Goal: Information Seeking & Learning: Understand process/instructions

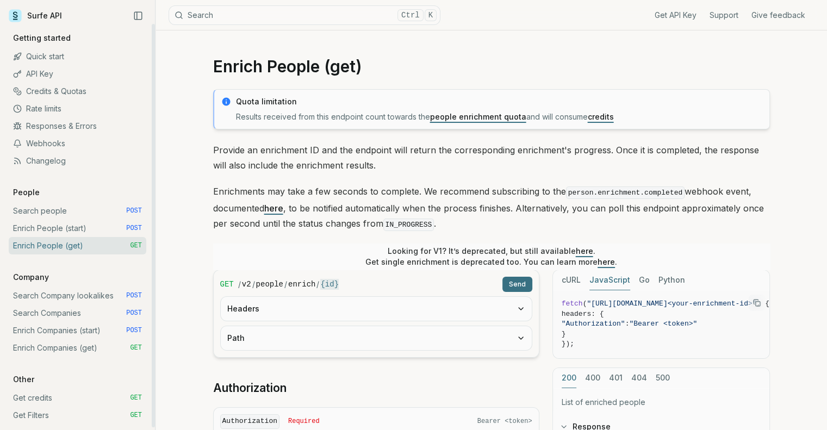
click at [48, 210] on link "Search people POST" at bounding box center [77, 210] width 137 height 17
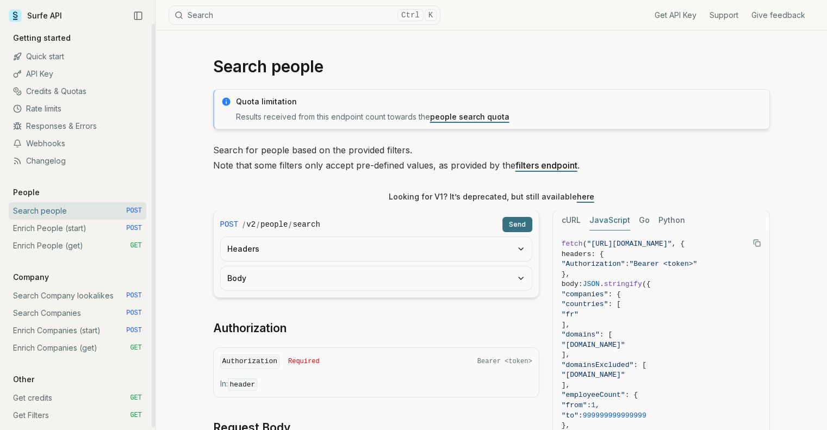
click at [39, 69] on link "API Key" at bounding box center [77, 73] width 137 height 17
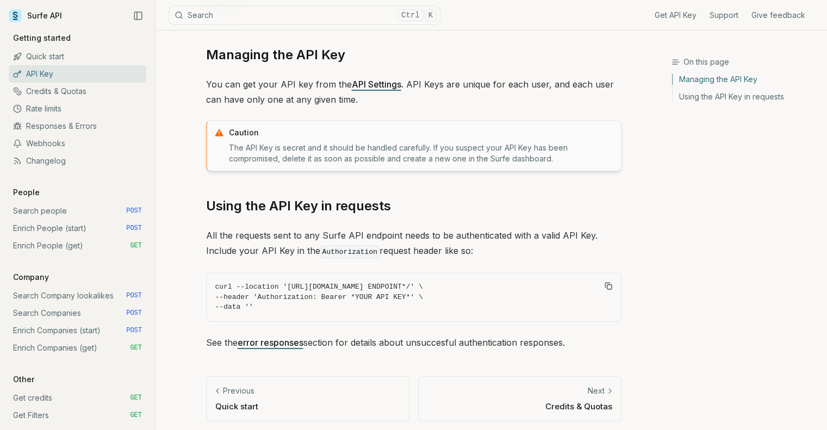
scroll to position [106, 0]
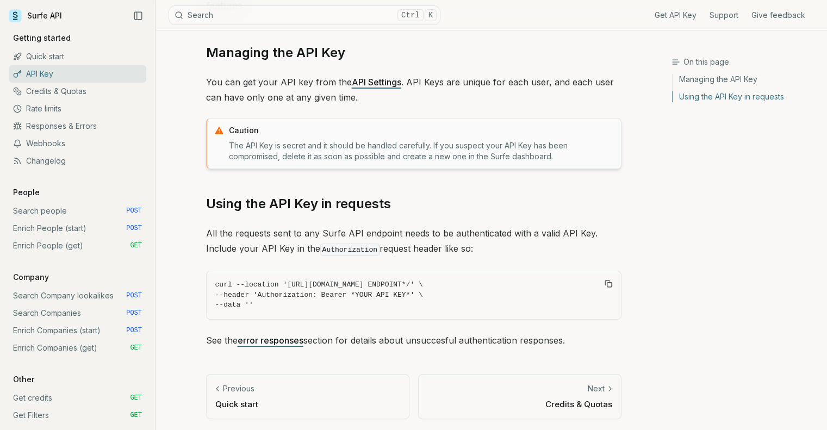
click at [722, 80] on link "Managing the API Key" at bounding box center [745, 81] width 146 height 14
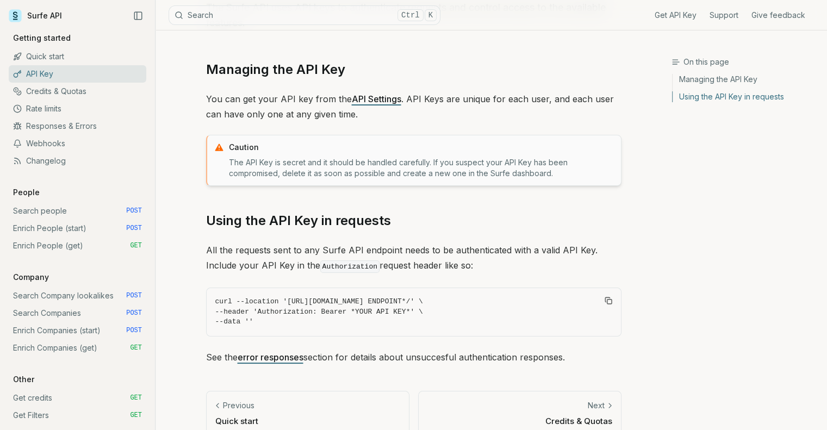
click at [361, 98] on link "API Settings" at bounding box center [376, 98] width 49 height 11
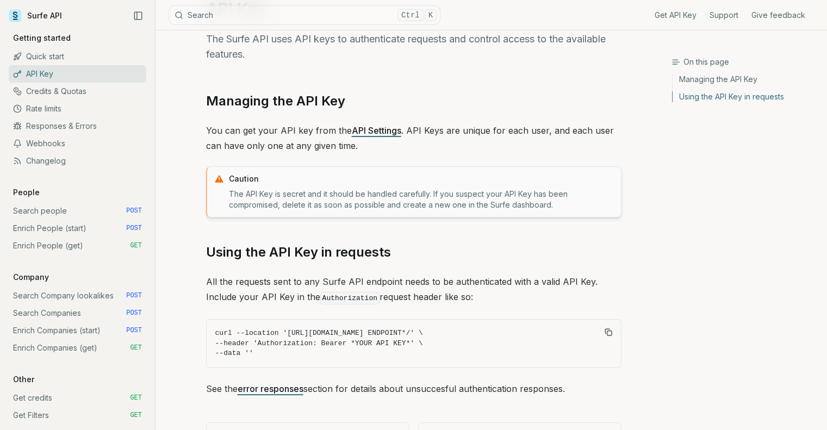
scroll to position [0, 0]
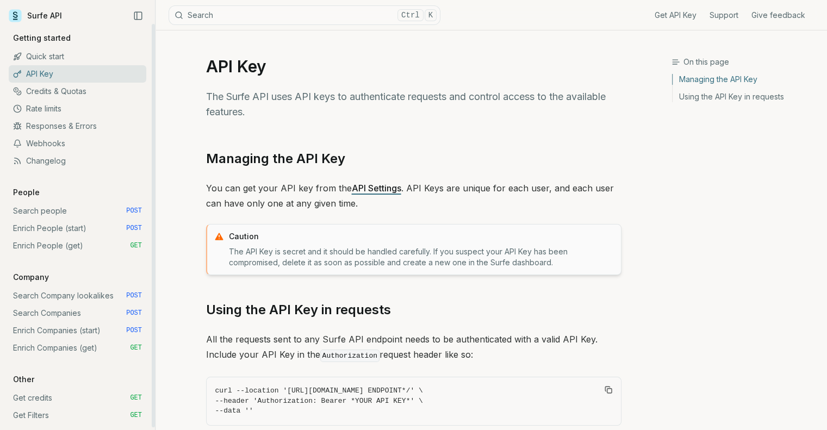
click at [35, 48] on link "Quick start" at bounding box center [77, 56] width 137 height 17
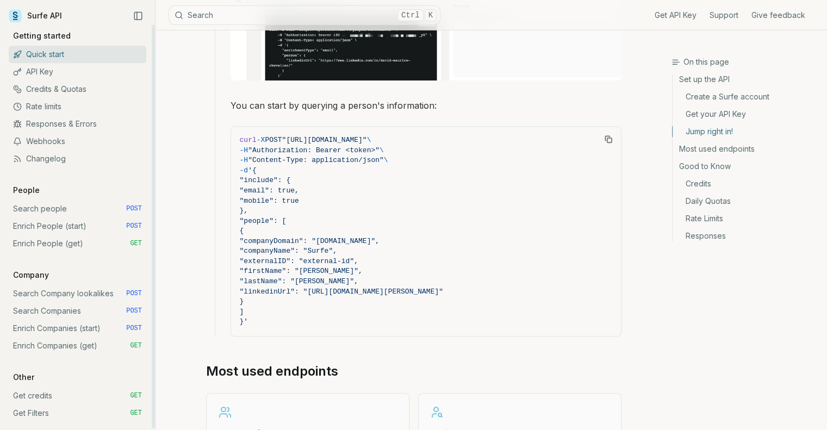
scroll to position [2, 0]
click at [43, 106] on link "Rate limits" at bounding box center [77, 106] width 137 height 17
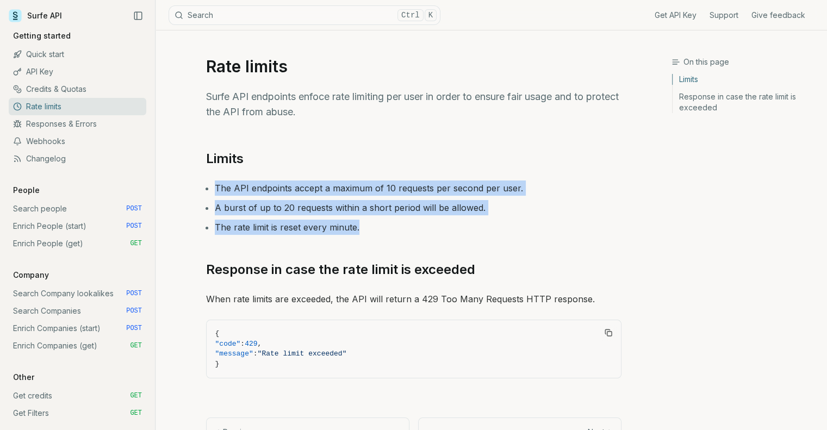
drag, startPoint x: 367, startPoint y: 228, endPoint x: 216, endPoint y: 181, distance: 158.1
click at [216, 181] on ul "The API endpoints accept a maximum of 10 requests per second per user. A burst …" at bounding box center [413, 207] width 415 height 54
copy ul "The API endpoints accept a maximum of 10 requests per second per user. A burst …"
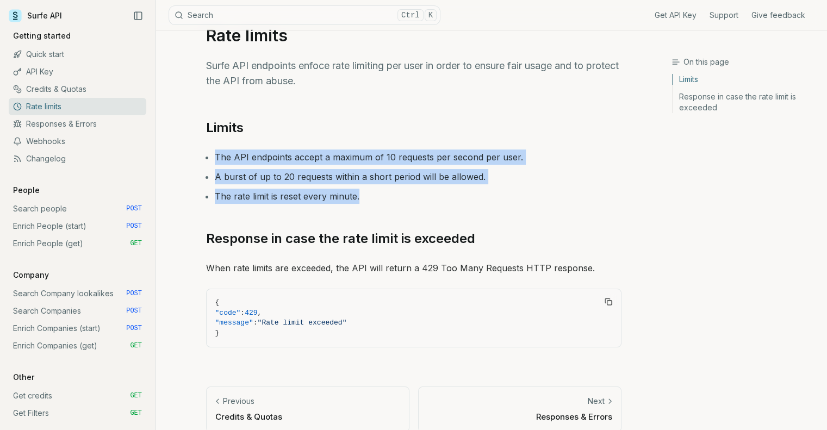
scroll to position [46, 0]
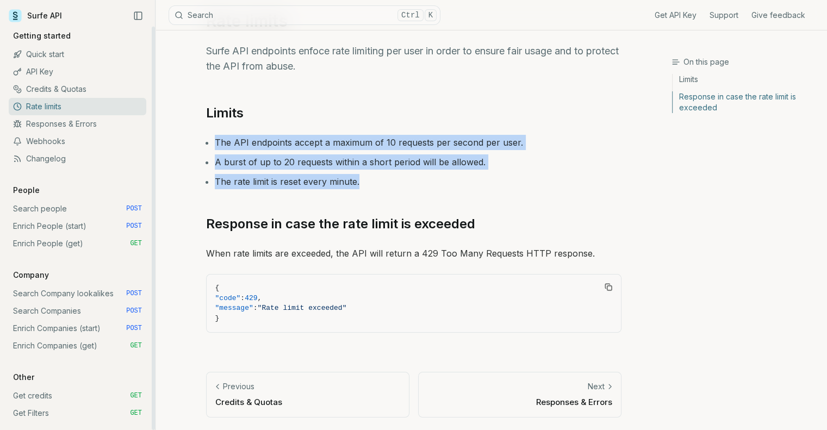
click at [61, 123] on link "Responses & Errors" at bounding box center [77, 123] width 137 height 17
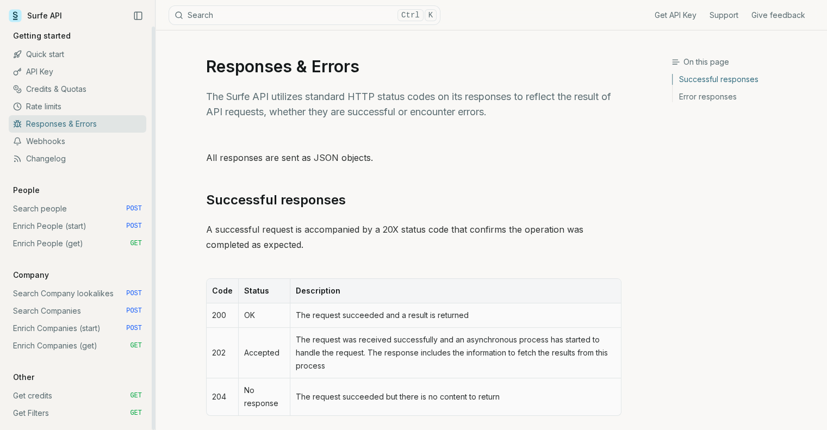
click at [52, 145] on link "Webhooks" at bounding box center [77, 141] width 137 height 17
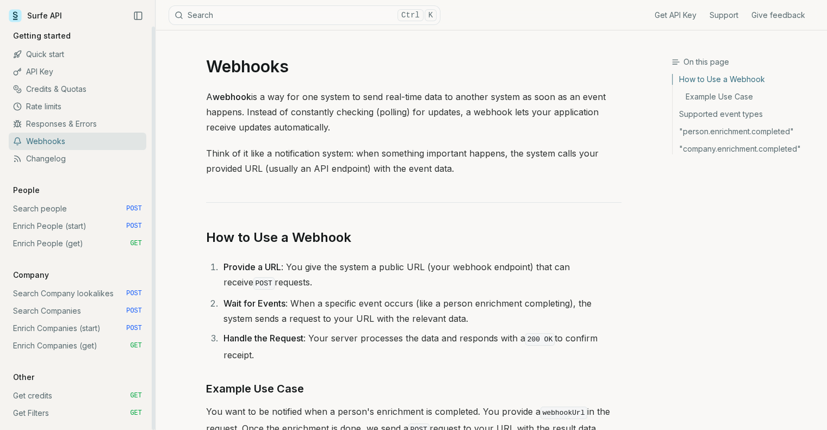
click at [46, 58] on link "Quick start" at bounding box center [77, 54] width 137 height 17
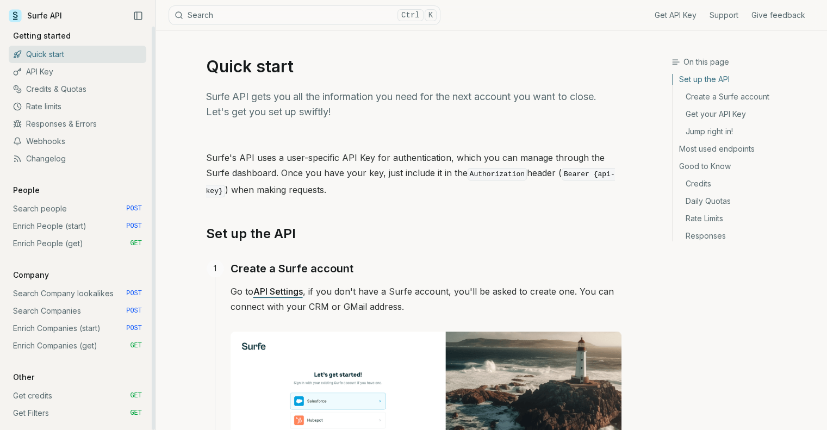
click at [39, 79] on link "API Key" at bounding box center [77, 71] width 137 height 17
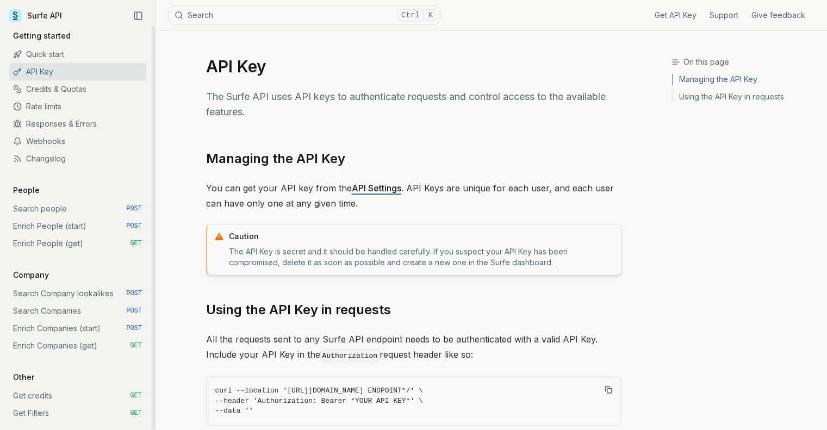
click at [36, 204] on link "Search people POST" at bounding box center [77, 208] width 137 height 17
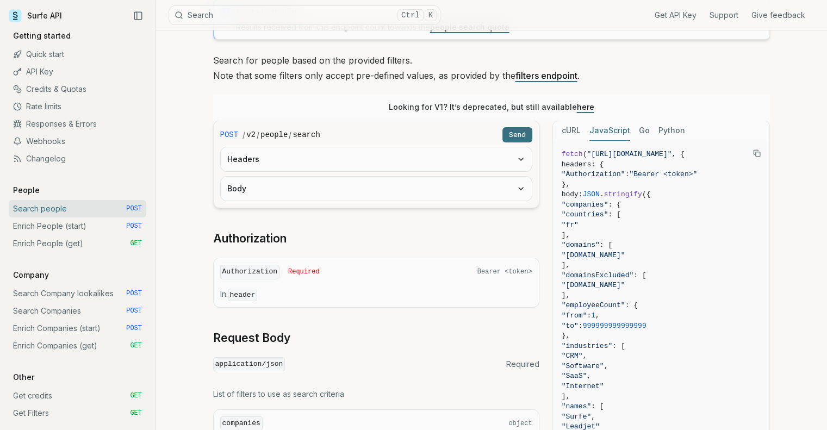
scroll to position [109, 0]
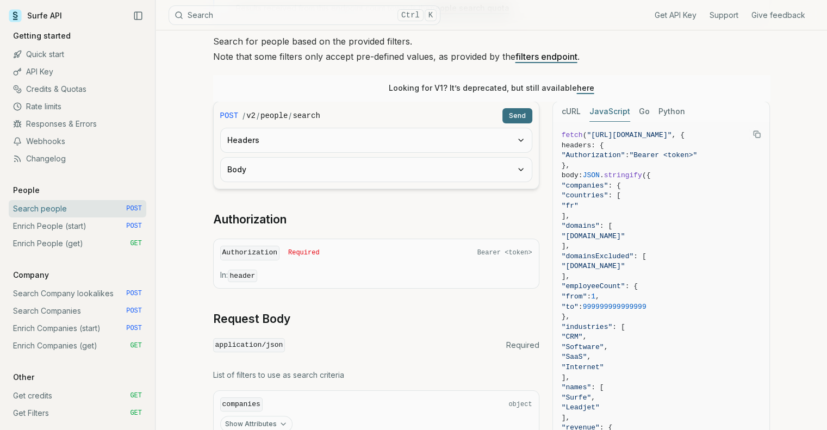
click at [515, 251] on span "Bearer <token>" at bounding box center [504, 252] width 55 height 9
drag, startPoint x: 483, startPoint y: 248, endPoint x: 535, endPoint y: 251, distance: 52.2
click at [535, 251] on div "Authorization Required Bearer <token> In: header" at bounding box center [376, 264] width 326 height 50
copy span "Bearer <token>"
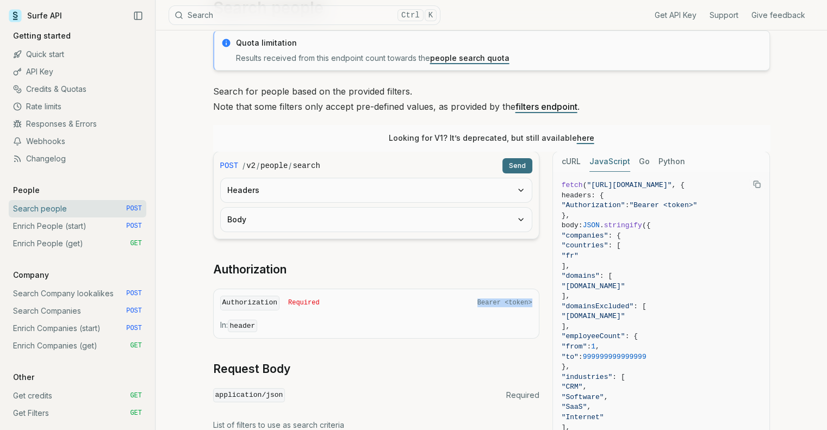
scroll to position [0, 0]
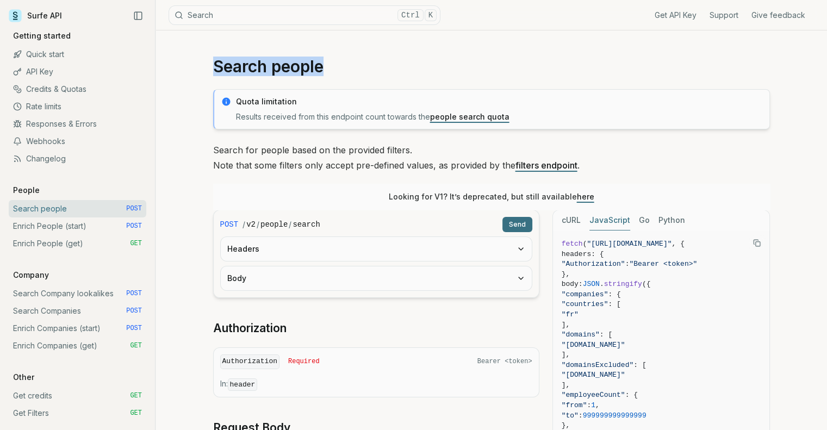
drag, startPoint x: 298, startPoint y: 68, endPoint x: 214, endPoint y: 71, distance: 83.7
click at [214, 71] on h1 "Search people" at bounding box center [491, 67] width 556 height 20
copy h1 "Search people"
drag, startPoint x: 316, startPoint y: 223, endPoint x: 241, endPoint y: 221, distance: 75.0
click at [242, 221] on div "/ v2 / people / search" at bounding box center [369, 224] width 255 height 11
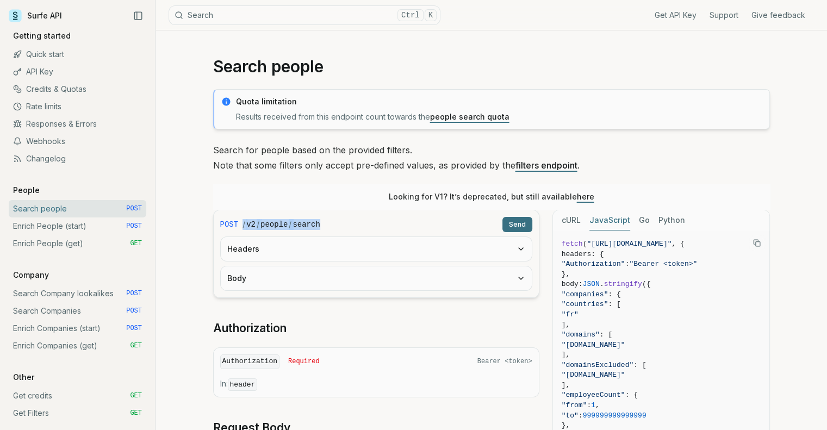
copy div "/ v2 / people / search"
click at [326, 227] on div "/ v2 / people / search" at bounding box center [369, 224] width 255 height 11
drag, startPoint x: 324, startPoint y: 224, endPoint x: 241, endPoint y: 228, distance: 82.7
click at [242, 228] on div "/ v2 / people / search" at bounding box center [369, 224] width 255 height 11
copy div "/ v2 / people / search"
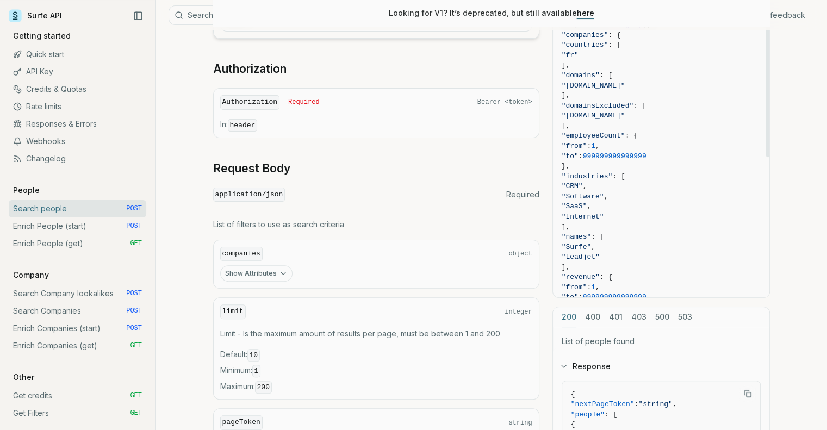
scroll to position [163, 0]
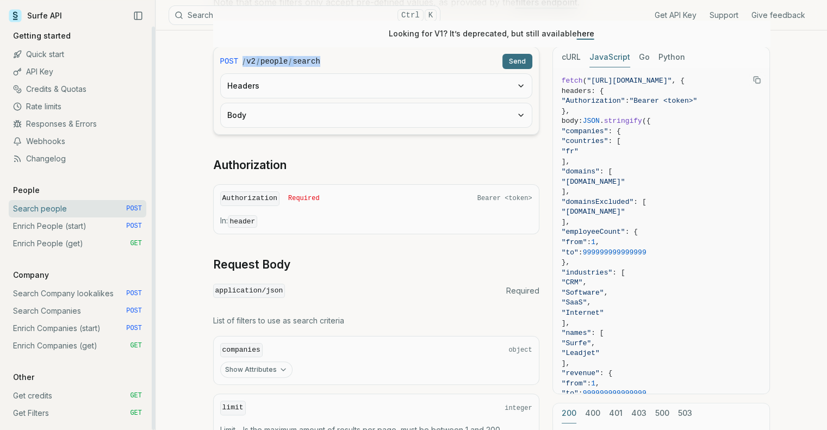
click at [24, 226] on link "Enrich People (start) POST" at bounding box center [77, 225] width 137 height 17
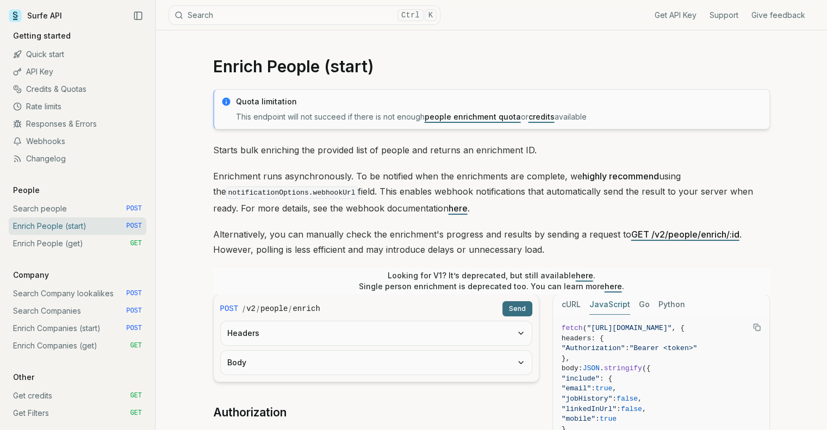
click at [519, 304] on button "Send" at bounding box center [517, 308] width 30 height 15
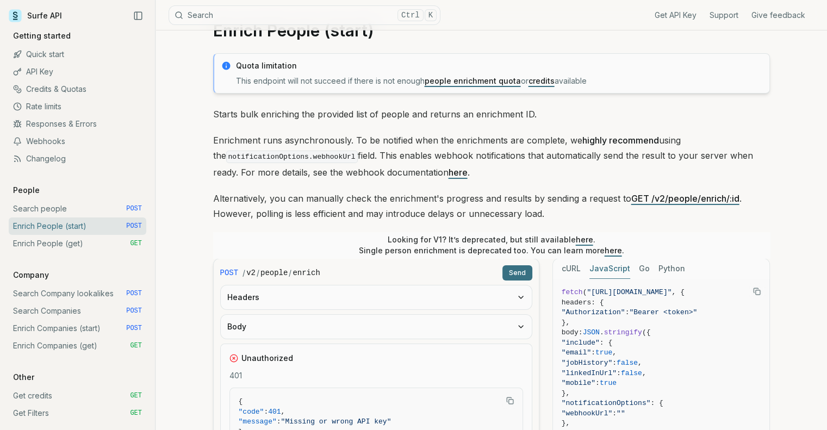
scroll to position [54, 0]
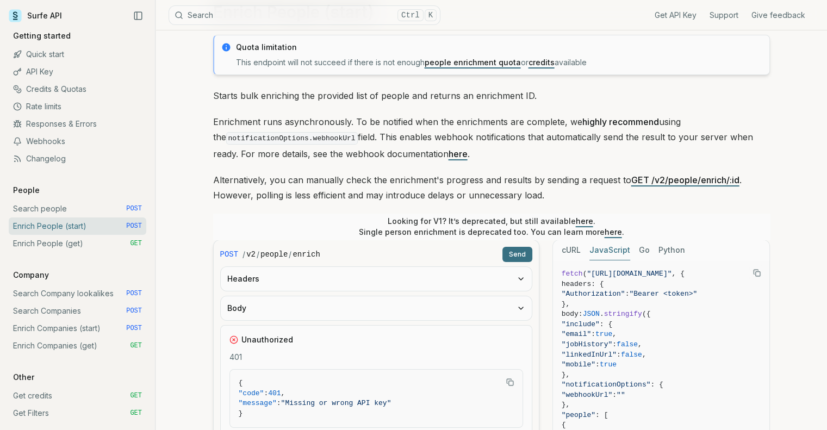
click at [437, 274] on button "Headers" at bounding box center [376, 279] width 311 height 24
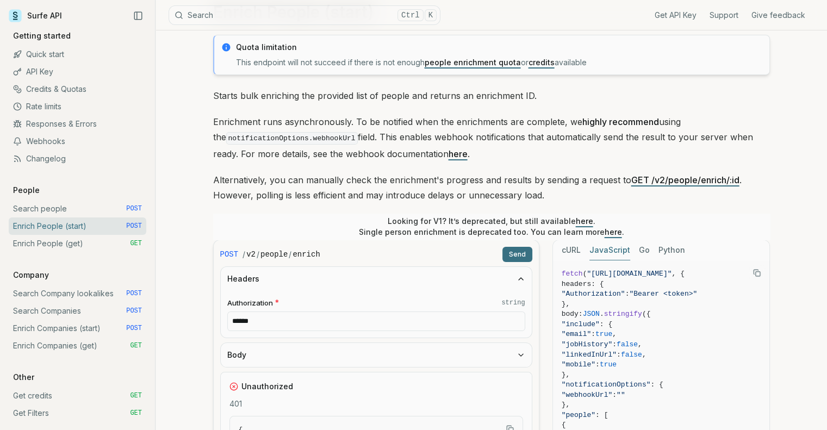
click at [461, 327] on input "******" at bounding box center [376, 321] width 298 height 20
click at [411, 254] on div "/ v2 / people / enrich" at bounding box center [369, 254] width 255 height 11
drag, startPoint x: 333, startPoint y: 254, endPoint x: 238, endPoint y: 254, distance: 95.1
click at [238, 254] on div "POST / v2 / people / [PERSON_NAME]" at bounding box center [376, 254] width 312 height 15
copy div "/ v2 / people / enrich"
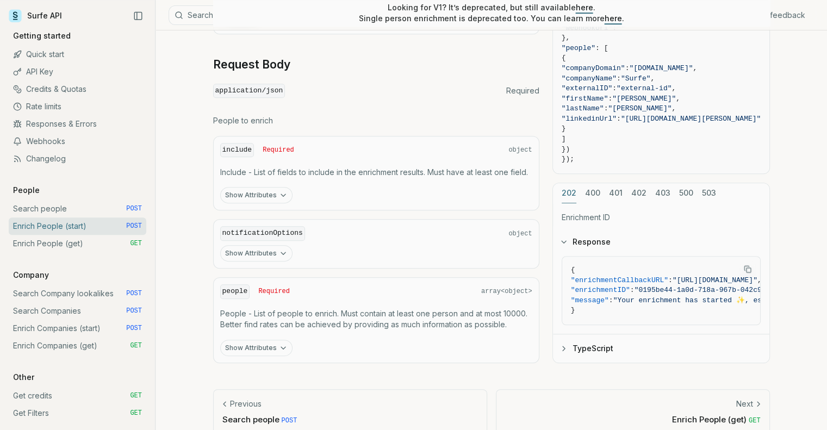
scroll to position [622, 0]
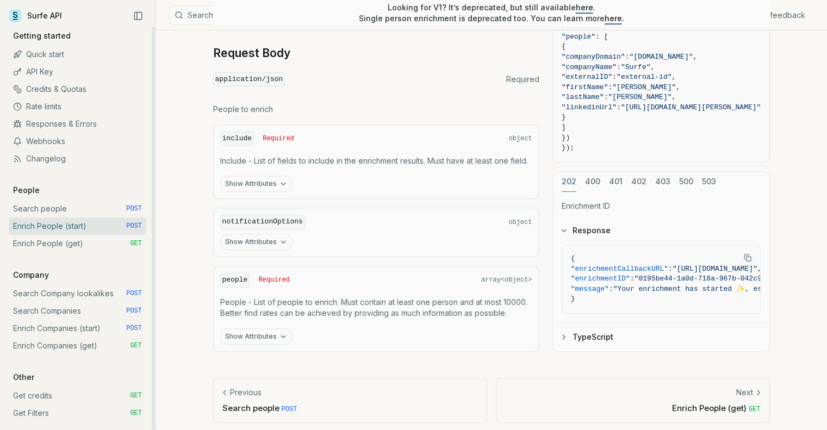
click at [46, 243] on link "Enrich People (get) GET" at bounding box center [77, 243] width 137 height 17
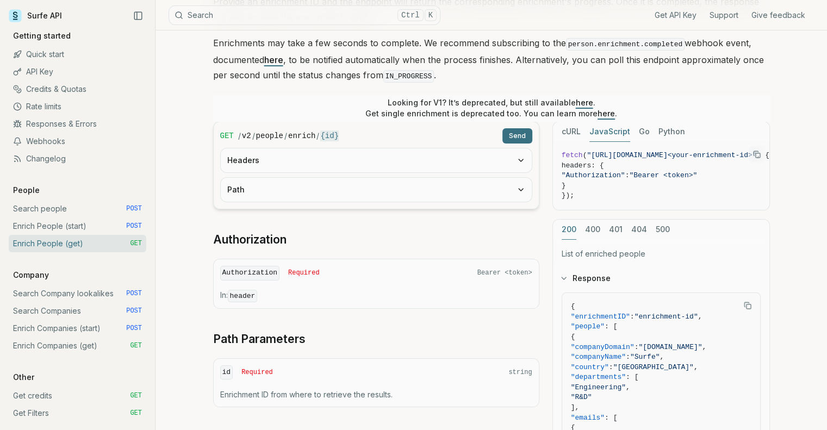
scroll to position [130, 0]
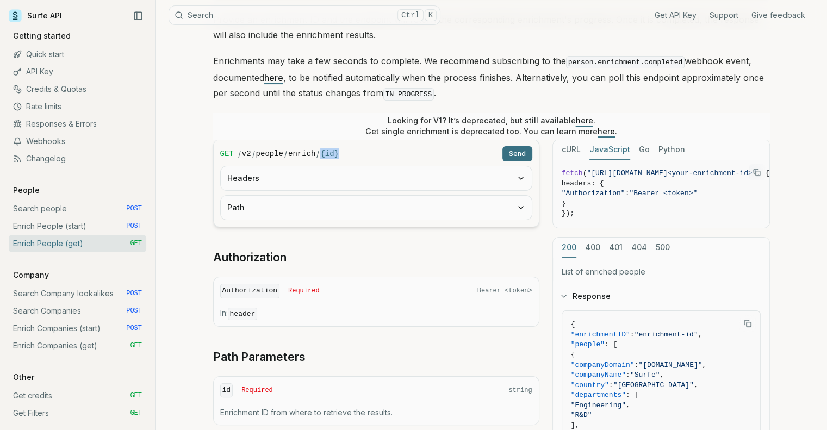
drag, startPoint x: 367, startPoint y: 155, endPoint x: 314, endPoint y: 152, distance: 53.4
click at [314, 152] on div "/ v2 / people / enrich / {id}" at bounding box center [368, 153] width 260 height 11
click at [70, 242] on link "Enrich People (get) GET" at bounding box center [77, 243] width 137 height 17
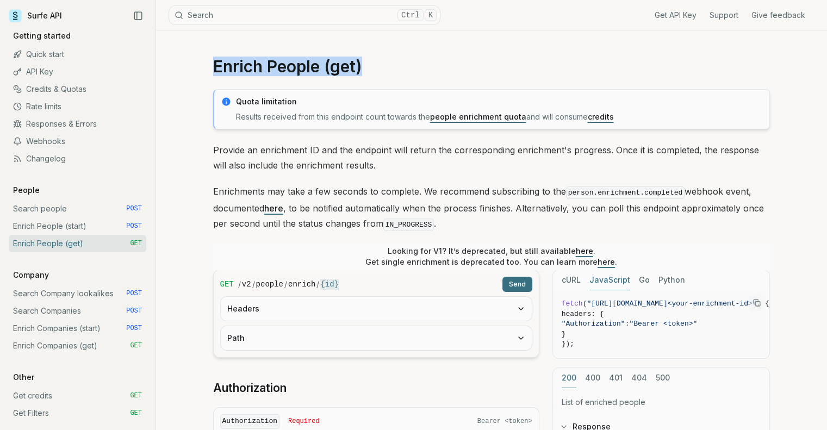
drag, startPoint x: 374, startPoint y: 73, endPoint x: 217, endPoint y: 68, distance: 156.6
click at [217, 68] on h1 "Enrich People (get)" at bounding box center [491, 67] width 556 height 20
copy h1 "Enrich People (get)"
click at [37, 204] on link "Search people POST" at bounding box center [77, 208] width 137 height 17
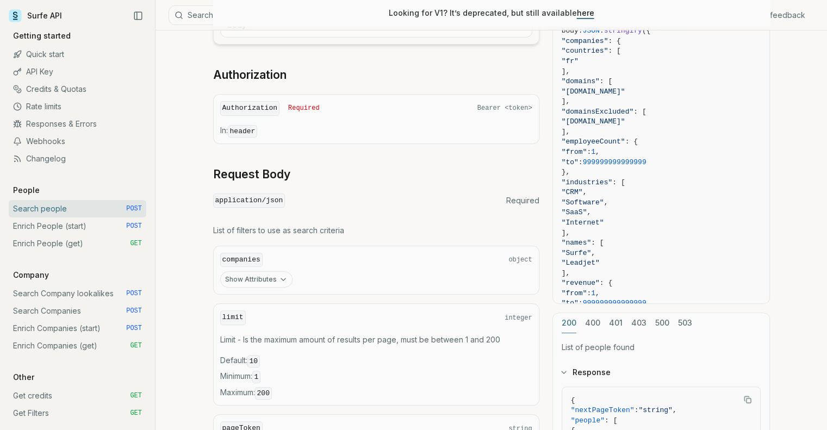
scroll to position [272, 0]
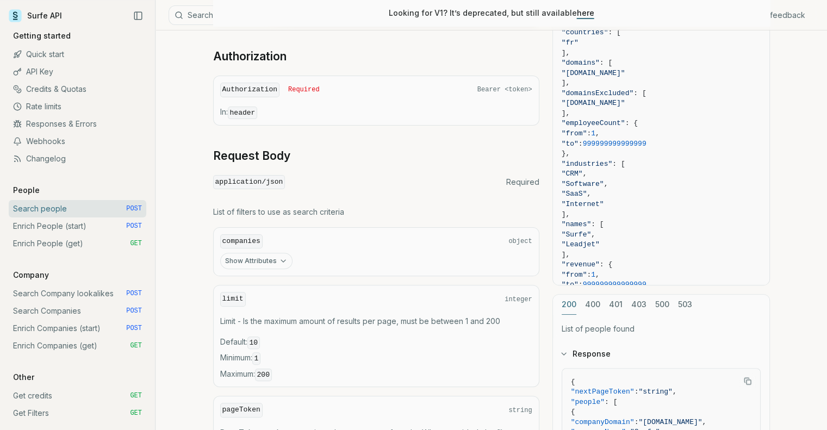
click at [254, 260] on button "Show Attributes" at bounding box center [256, 261] width 72 height 16
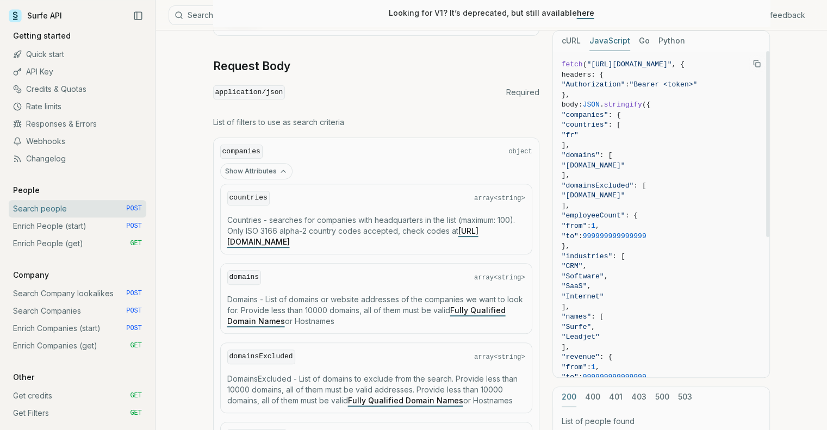
scroll to position [343, 0]
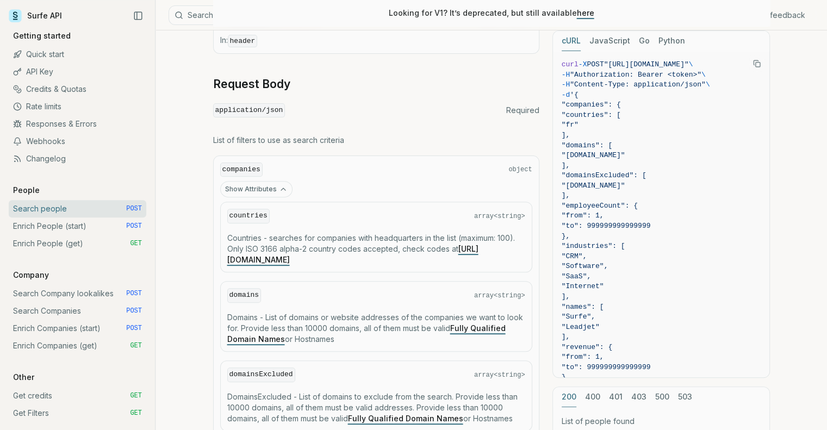
click at [568, 43] on button "cURL" at bounding box center [570, 41] width 19 height 20
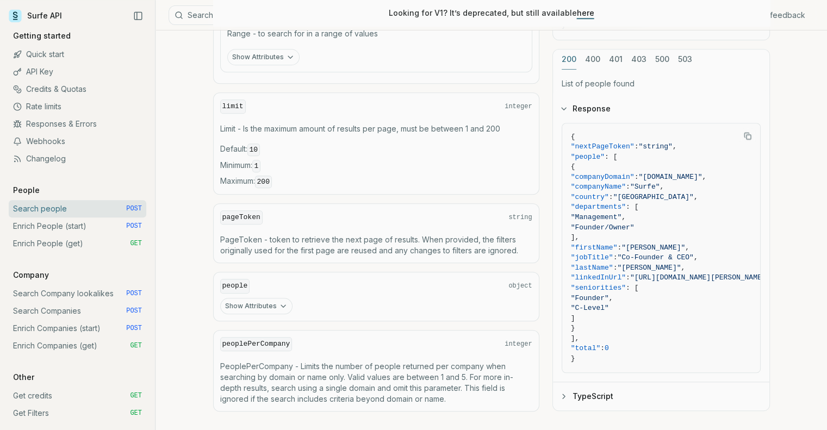
scroll to position [941, 0]
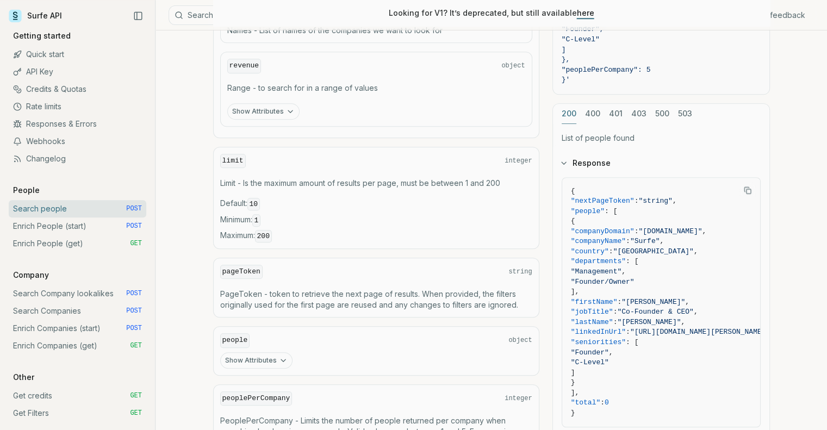
click at [234, 297] on div "pageToken string PageToken - token to retrieve the next page of results. When p…" at bounding box center [376, 288] width 326 height 60
click at [246, 352] on button "Show Attributes" at bounding box center [256, 360] width 72 height 16
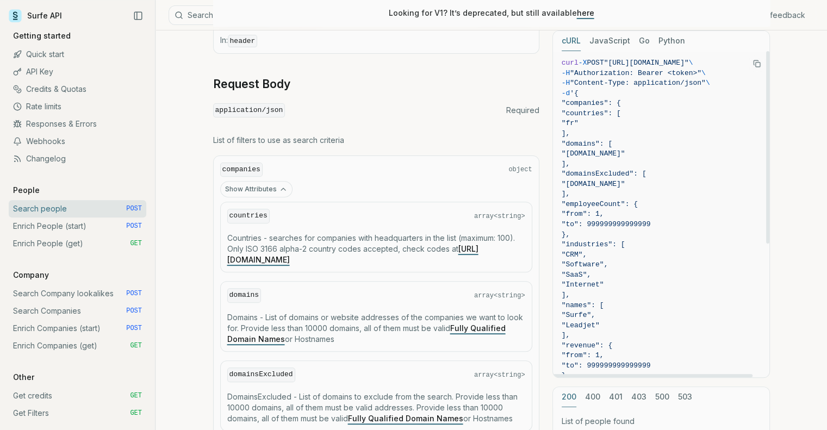
scroll to position [0, 0]
click at [240, 167] on code "companies" at bounding box center [241, 169] width 42 height 15
click at [527, 168] on span "object" at bounding box center [519, 169] width 23 height 9
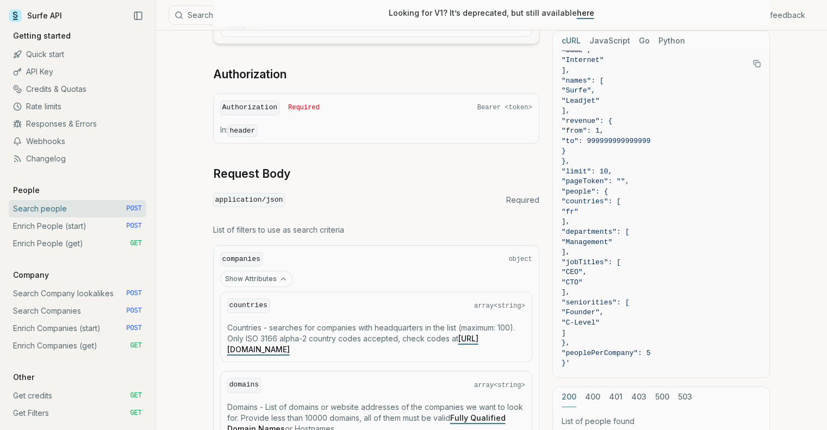
scroll to position [235, 0]
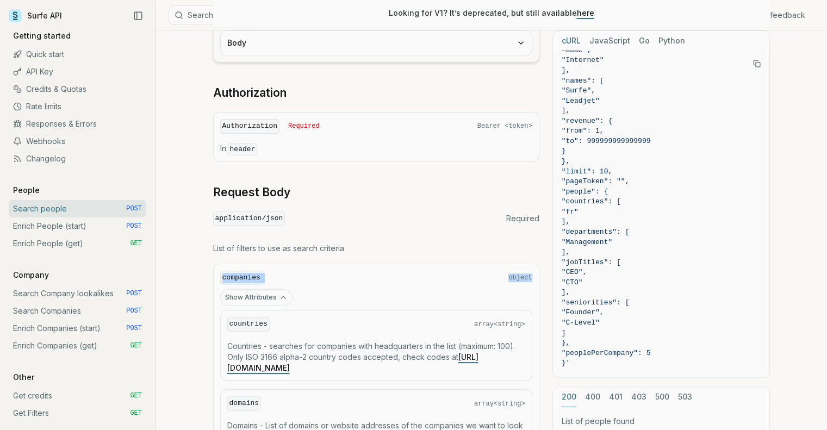
drag, startPoint x: 223, startPoint y: 278, endPoint x: 542, endPoint y: 273, distance: 319.0
copy div "companies object"
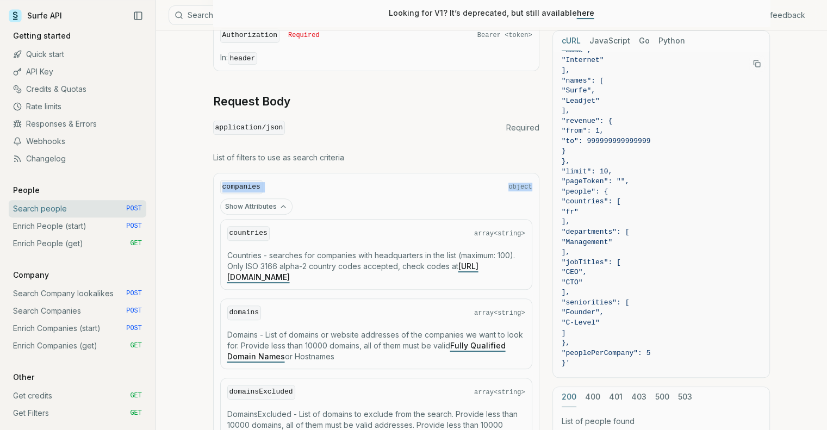
scroll to position [344, 0]
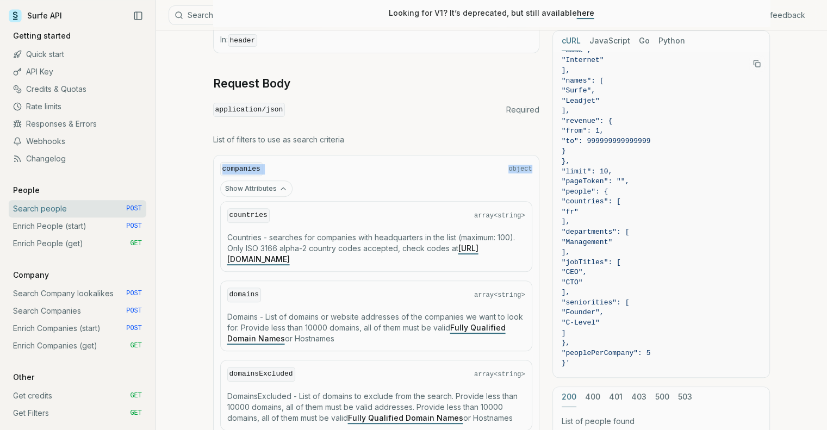
drag, startPoint x: 402, startPoint y: 257, endPoint x: 221, endPoint y: 213, distance: 186.8
click at [221, 213] on div "countries array<string> Countries - searches for companies with headquarters in…" at bounding box center [376, 236] width 312 height 71
copy div "countries array<string> Countries - searches for companies with headquarters in…"
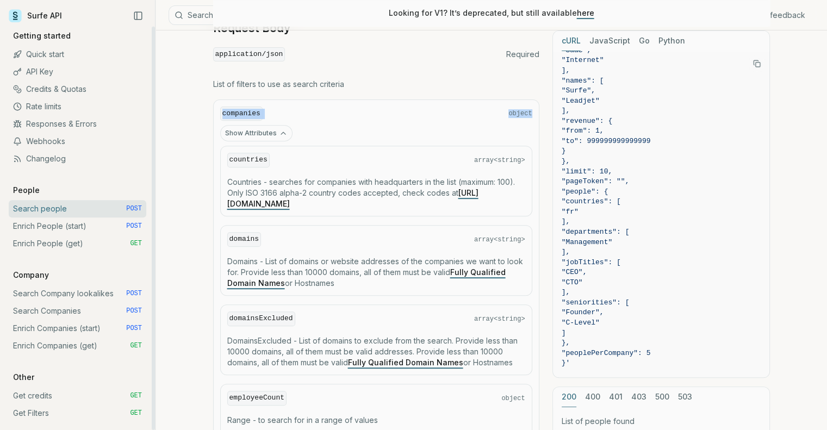
scroll to position [398, 0]
drag, startPoint x: 341, startPoint y: 280, endPoint x: 229, endPoint y: 236, distance: 120.8
click at [229, 236] on div "domains array<string> Domains - List of domains or website addresses of the com…" at bounding box center [376, 261] width 312 height 71
copy div "domains array<string> Domains - List of domains or website addresses of the com…"
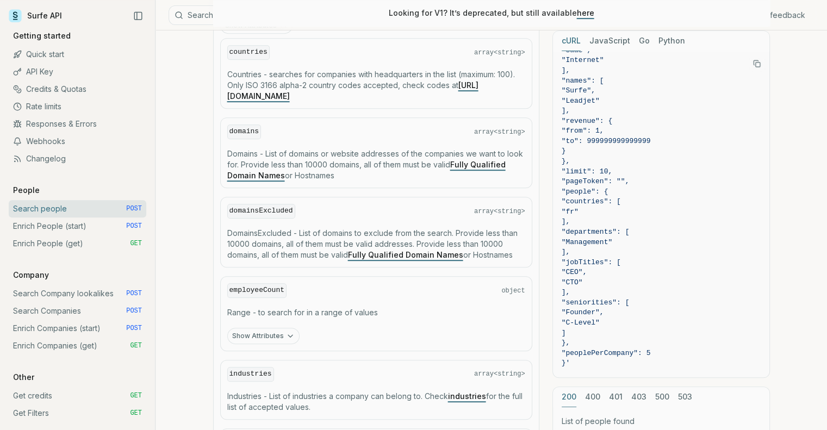
drag, startPoint x: 515, startPoint y: 249, endPoint x: 228, endPoint y: 226, distance: 287.9
click at [228, 228] on p "DomainsExcluded - List of domains to exclude from the search. Provide less than…" at bounding box center [376, 244] width 298 height 33
drag, startPoint x: 527, startPoint y: 205, endPoint x: 224, endPoint y: 208, distance: 303.2
click at [224, 208] on div "domainsExcluded array<string> DomainsExcluded - List of domains to exclude from…" at bounding box center [376, 232] width 312 height 71
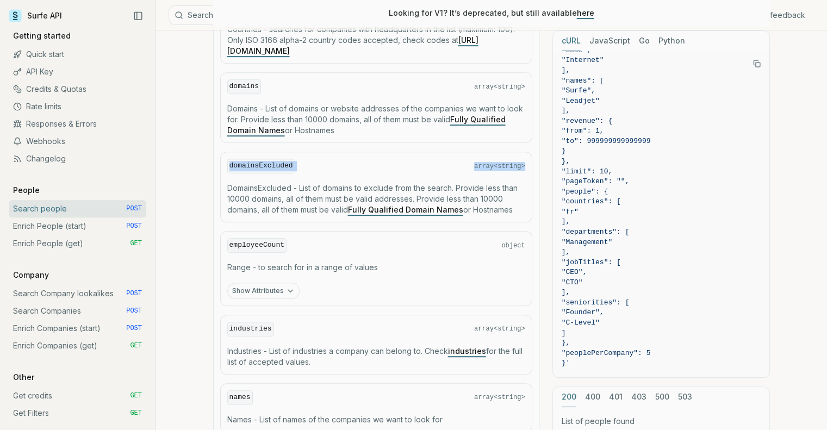
scroll to position [616, 0]
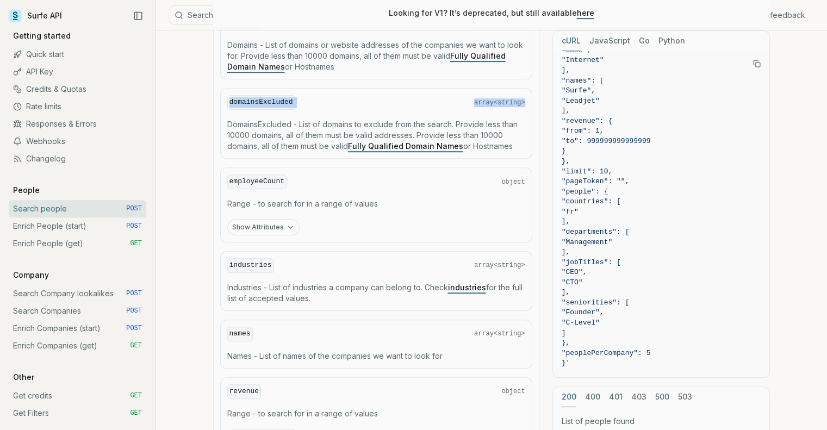
click at [275, 222] on button "Show Attributes" at bounding box center [263, 227] width 72 height 16
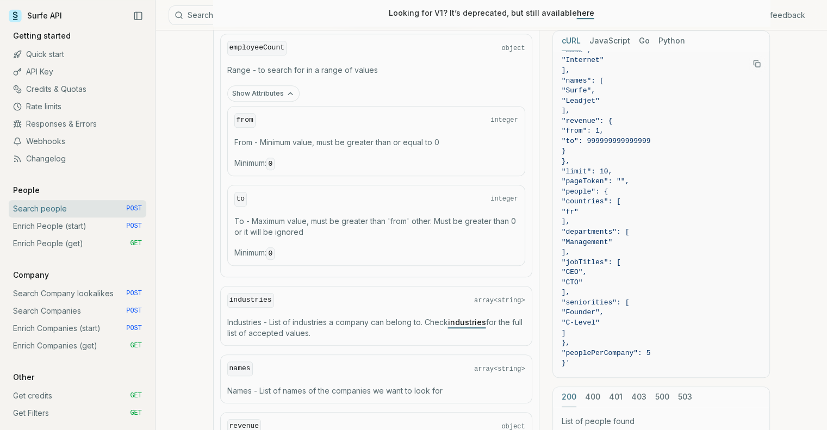
scroll to position [724, 0]
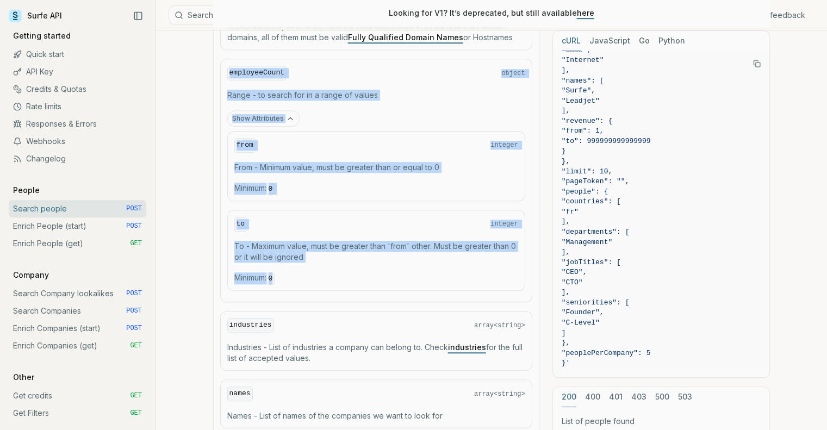
drag, startPoint x: 292, startPoint y: 271, endPoint x: 226, endPoint y: 71, distance: 210.0
click at [226, 71] on div "employeeCount object Range - to search for in a range of values Show Attributes…" at bounding box center [376, 180] width 312 height 243
drag, startPoint x: 315, startPoint y: 129, endPoint x: 314, endPoint y: 122, distance: 7.1
click at [315, 131] on div "from integer From - Minimum value, must be greater than or equal to 0 Minimum :…" at bounding box center [376, 166] width 298 height 70
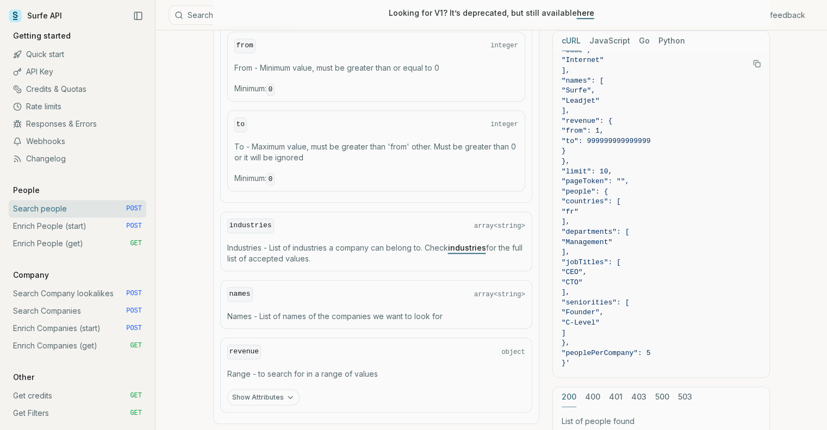
scroll to position [833, 0]
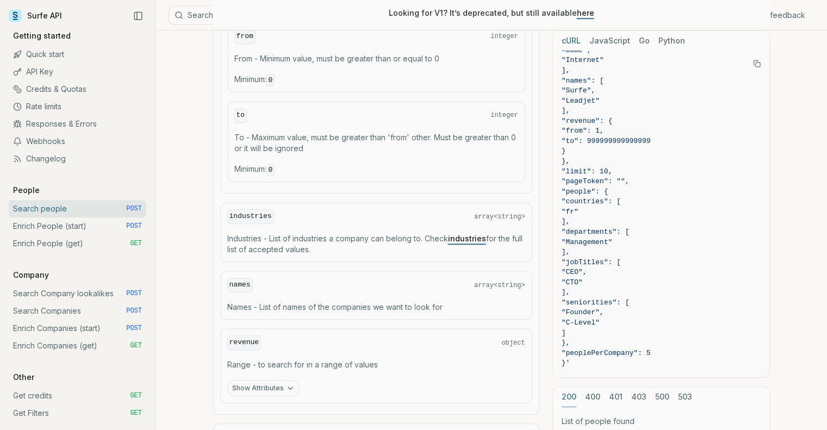
drag, startPoint x: 328, startPoint y: 242, endPoint x: 231, endPoint y: 208, distance: 102.4
click at [231, 208] on div "industries array<string> Industries - List of industries a company can belong t…" at bounding box center [376, 232] width 312 height 60
click at [226, 208] on div "industries array<string> Industries - List of industries a company can belong t…" at bounding box center [376, 232] width 312 height 60
drag, startPoint x: 228, startPoint y: 206, endPoint x: 335, endPoint y: 245, distance: 113.8
click at [335, 245] on div "industries array<string> Industries - List of industries a company can belong t…" at bounding box center [376, 232] width 312 height 60
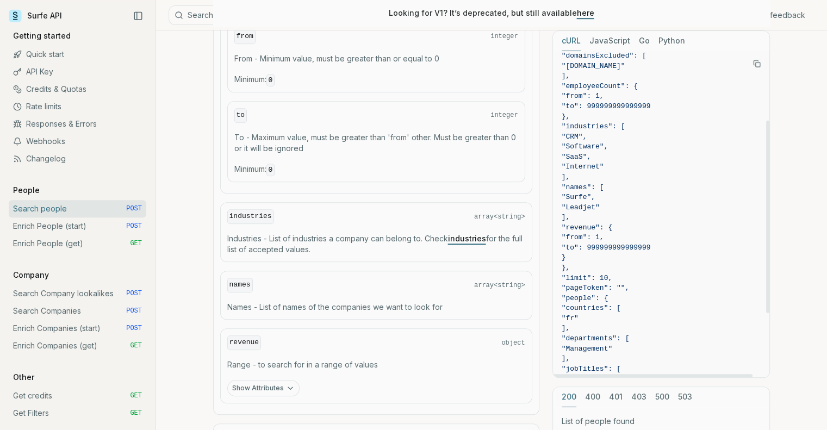
scroll to position [117, 0]
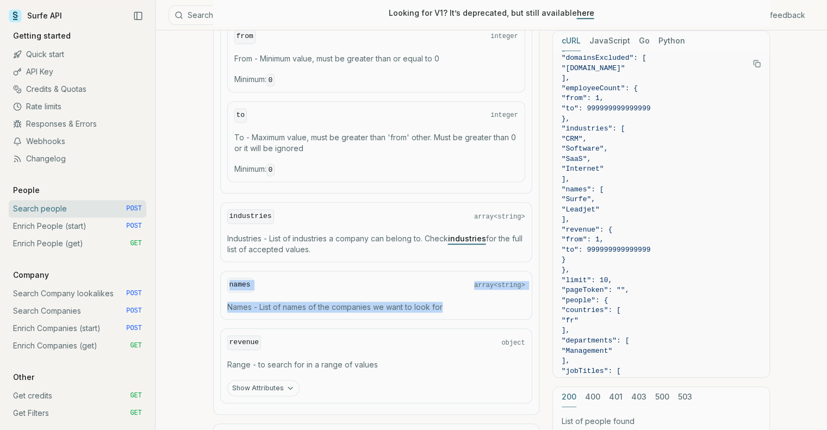
drag, startPoint x: 446, startPoint y: 299, endPoint x: 226, endPoint y: 278, distance: 221.1
click at [226, 278] on div "names array<string> Names - List of names of the companies we want to look for" at bounding box center [376, 295] width 312 height 49
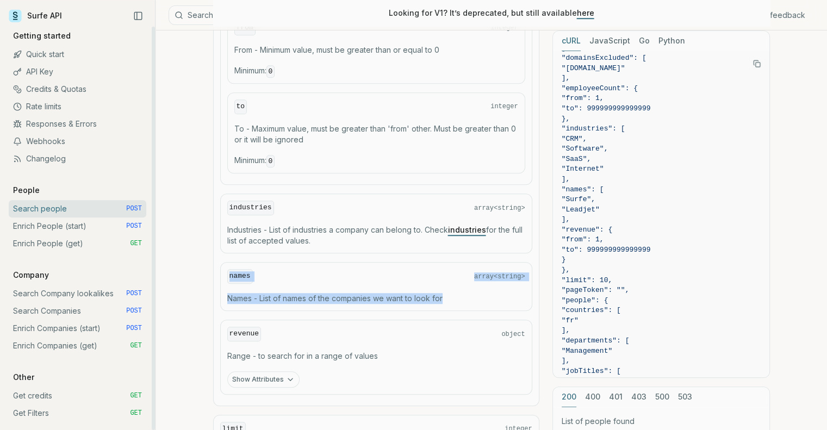
scroll to position [942, 0]
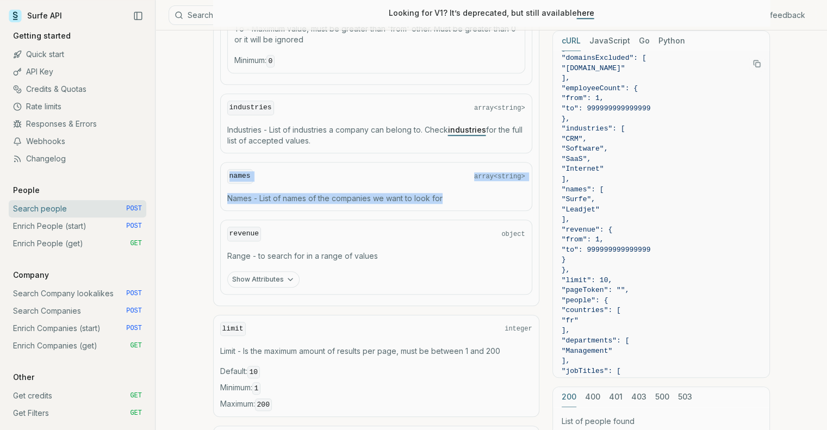
click at [290, 275] on icon "button" at bounding box center [290, 279] width 9 height 9
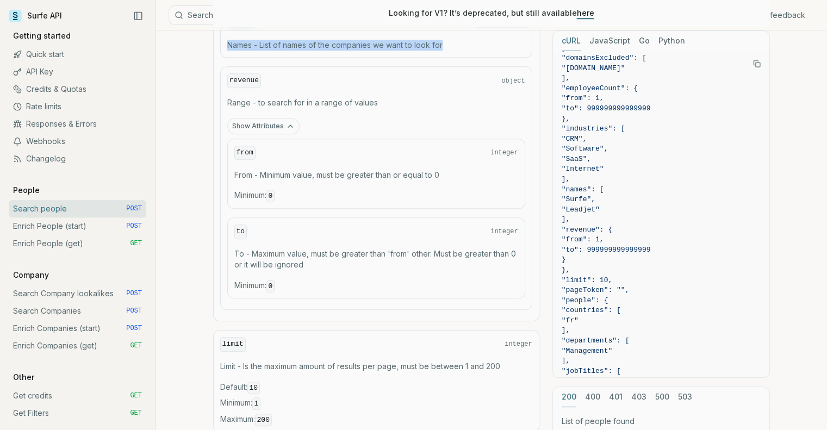
scroll to position [1105, 0]
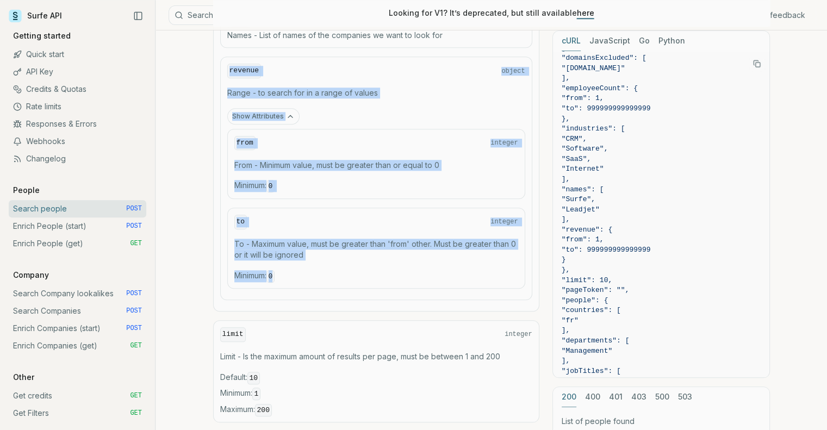
drag, startPoint x: 290, startPoint y: 268, endPoint x: 229, endPoint y: 64, distance: 212.7
click at [229, 64] on div "revenue object Range - to search for in a range of values Show Attributes from …" at bounding box center [376, 178] width 312 height 243
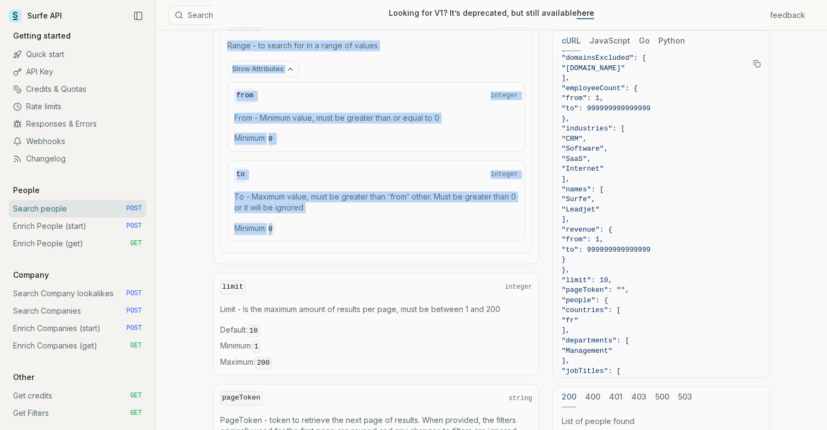
scroll to position [1213, 0]
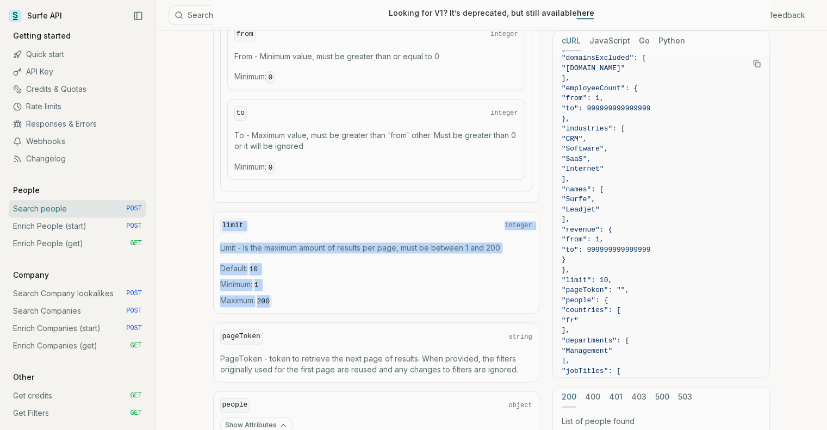
drag, startPoint x: 277, startPoint y: 286, endPoint x: 215, endPoint y: 212, distance: 96.4
click at [215, 212] on div "limit integer Limit - Is the maximum amount of results per page, must be betwee…" at bounding box center [376, 262] width 326 height 102
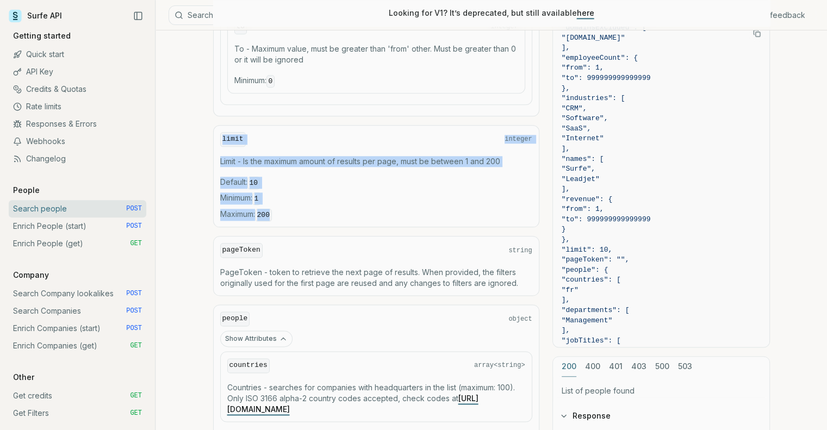
scroll to position [1322, 0]
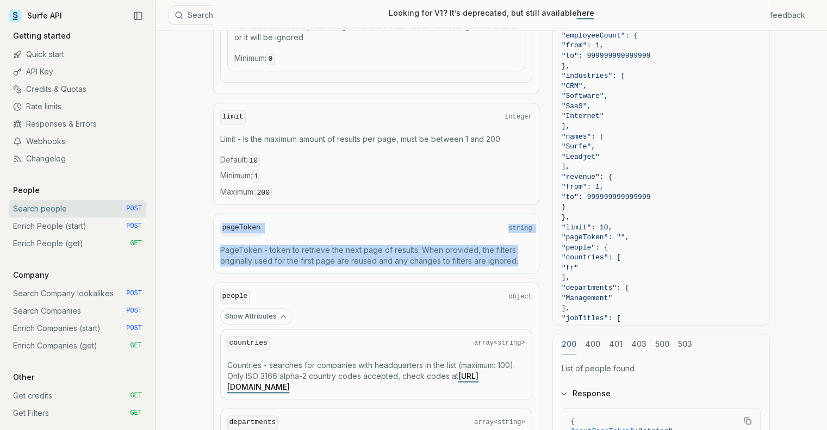
drag, startPoint x: 521, startPoint y: 247, endPoint x: 217, endPoint y: 215, distance: 305.4
click at [217, 215] on div "pageToken string PageToken - token to retrieve the next page of results. When p…" at bounding box center [376, 244] width 326 height 60
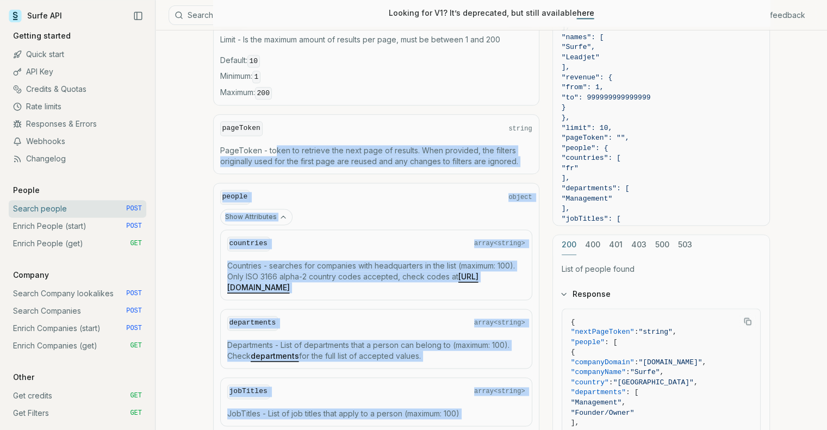
scroll to position [1367, 0]
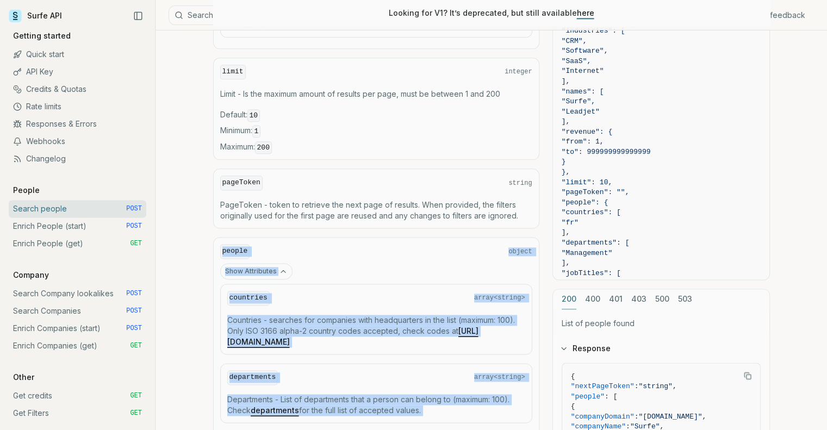
drag, startPoint x: 472, startPoint y: 330, endPoint x: 221, endPoint y: 237, distance: 268.2
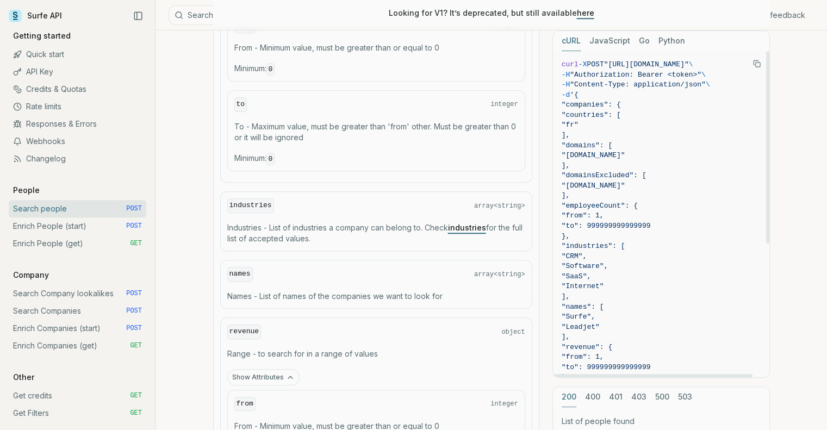
scroll to position [840, 0]
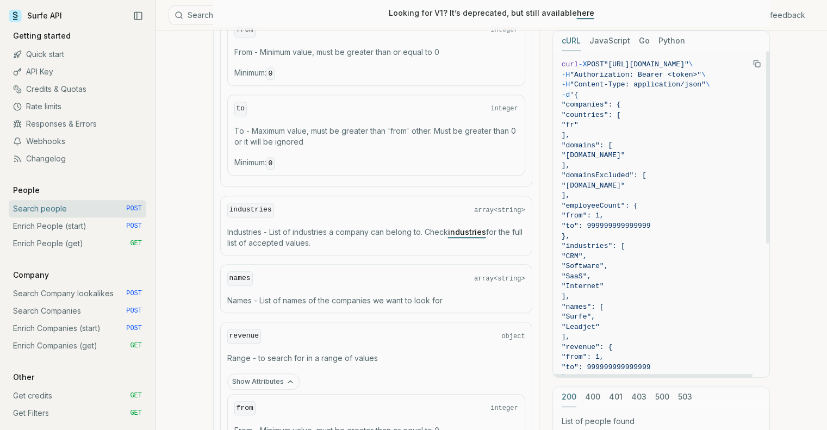
click at [603, 34] on button "JavaScript" at bounding box center [609, 41] width 41 height 20
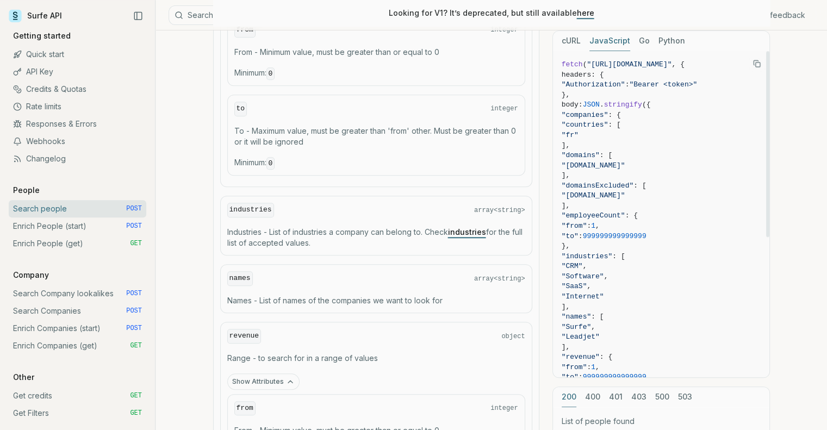
click at [639, 38] on button "Go" at bounding box center [643, 41] width 11 height 20
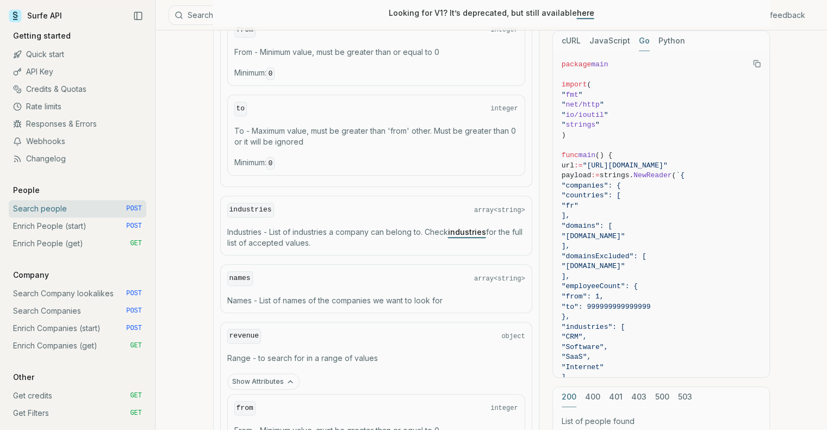
click at [667, 41] on button "Python" at bounding box center [671, 41] width 27 height 20
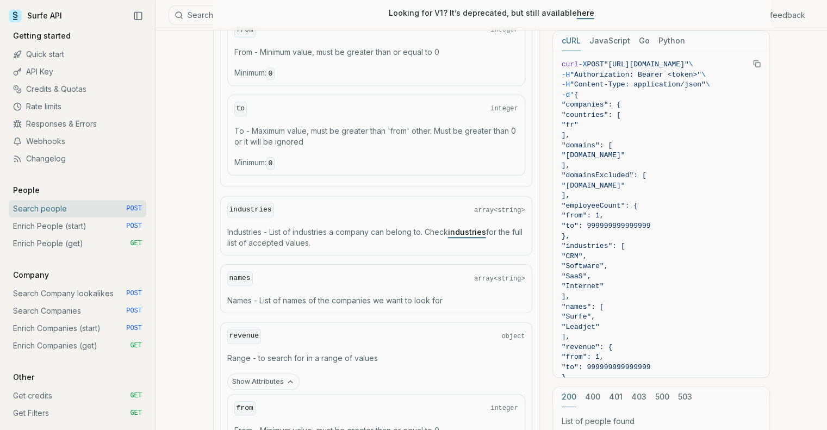
click at [577, 40] on button "cURL" at bounding box center [570, 41] width 19 height 20
click at [756, 64] on icon "Copy Text" at bounding box center [757, 64] width 8 height 8
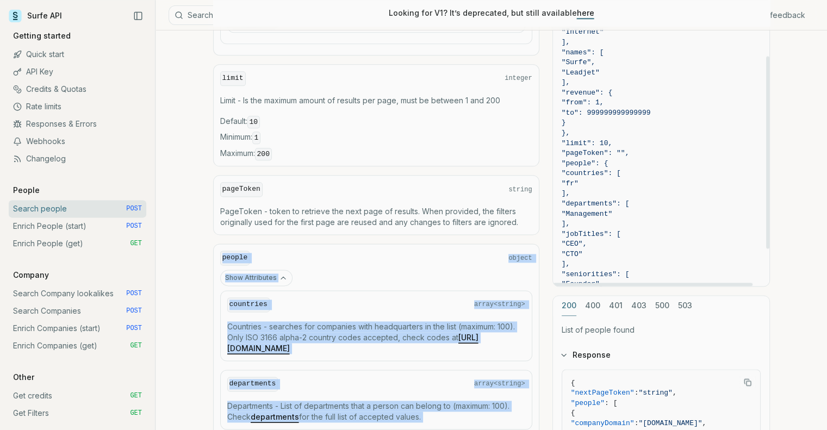
scroll to position [1492, 0]
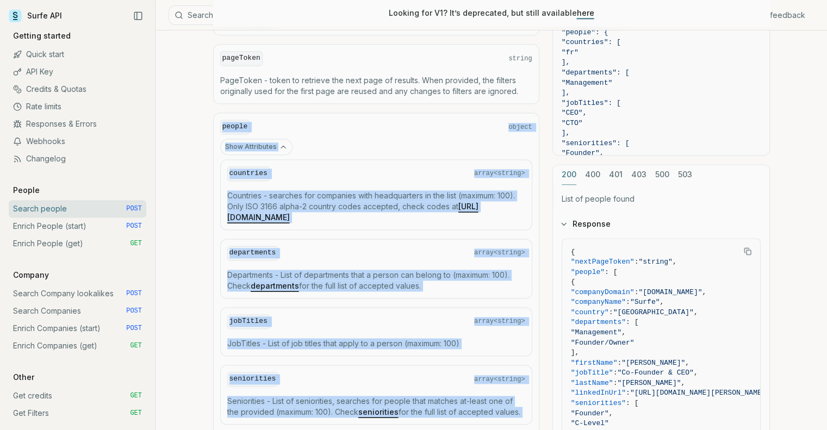
click at [747, 247] on icon "Copy Text" at bounding box center [747, 251] width 8 height 8
click at [47, 225] on link "Enrich People (start) POST" at bounding box center [77, 225] width 137 height 17
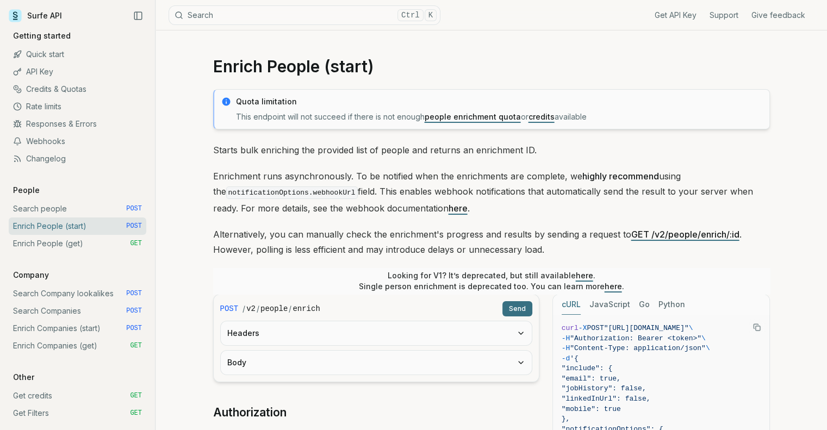
drag, startPoint x: 596, startPoint y: 116, endPoint x: 228, endPoint y: 119, distance: 367.3
click at [228, 119] on div "Quota limitation This endpoint will not succeed if there is not enough people e…" at bounding box center [491, 109] width 556 height 40
click at [46, 203] on link "Search people POST" at bounding box center [77, 208] width 137 height 17
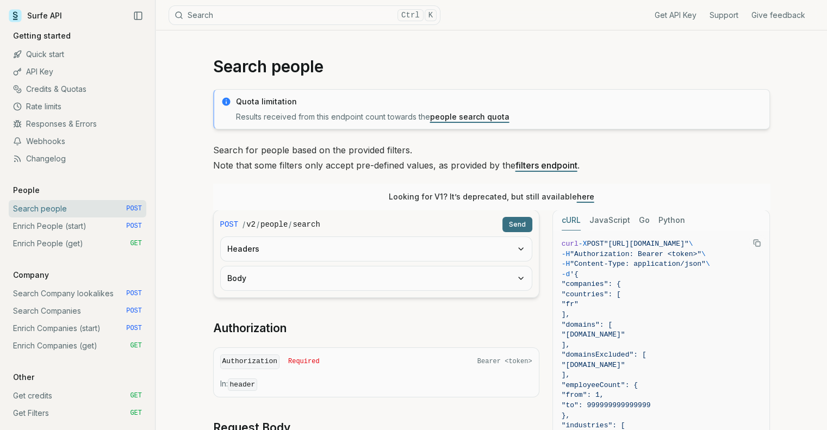
click at [536, 165] on link "filters endpoint" at bounding box center [546, 165] width 62 height 11
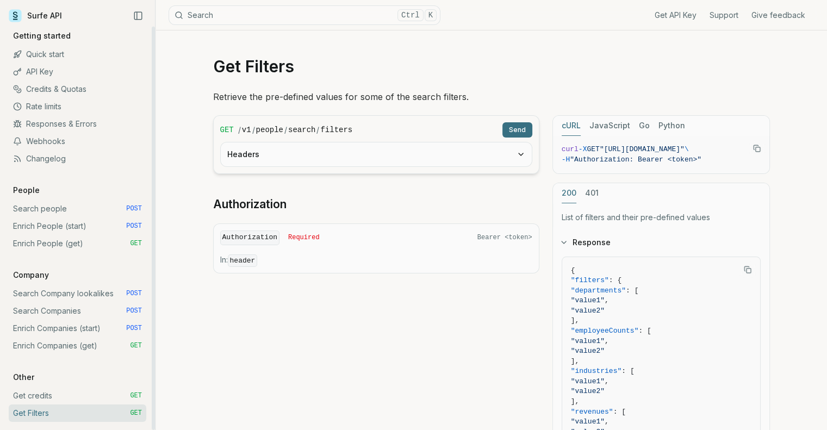
click at [43, 226] on link "Enrich People (start) POST" at bounding box center [77, 225] width 137 height 17
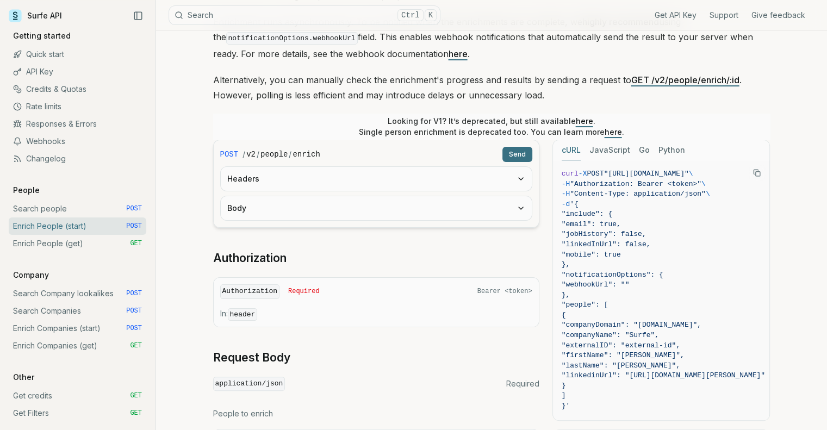
scroll to position [217, 0]
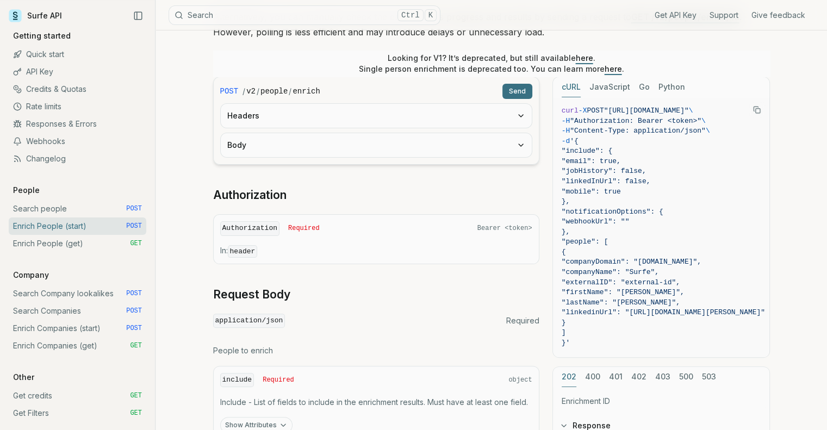
click at [506, 224] on span "Bearer <token>" at bounding box center [504, 228] width 55 height 9
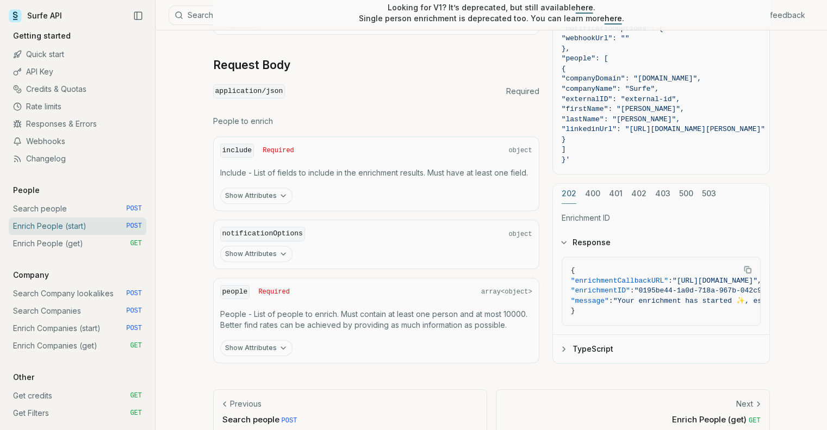
scroll to position [459, 0]
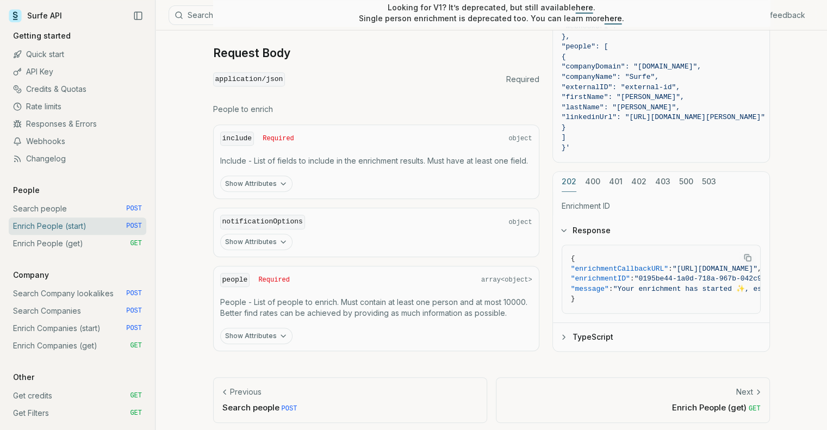
click at [261, 181] on button "Show Attributes" at bounding box center [256, 184] width 72 height 16
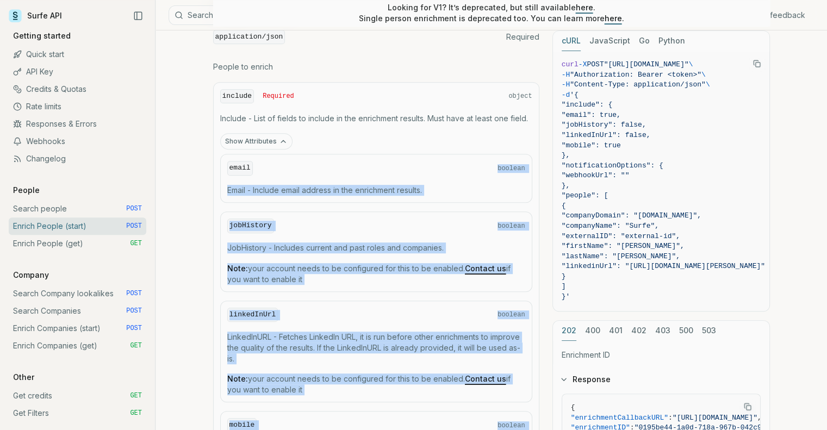
scroll to position [500, 0]
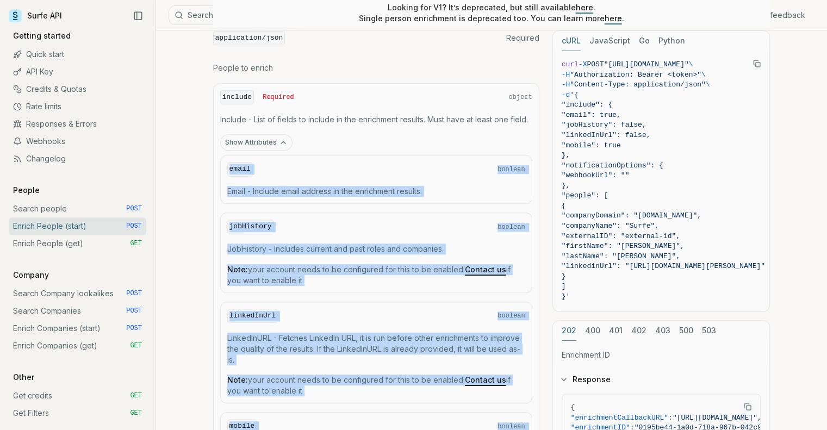
drag, startPoint x: 518, startPoint y: 228, endPoint x: 224, endPoint y: 163, distance: 301.1
click at [224, 163] on div "email boolean Email - Include email address in the enrichment results. jobHisto…" at bounding box center [376, 308] width 312 height 306
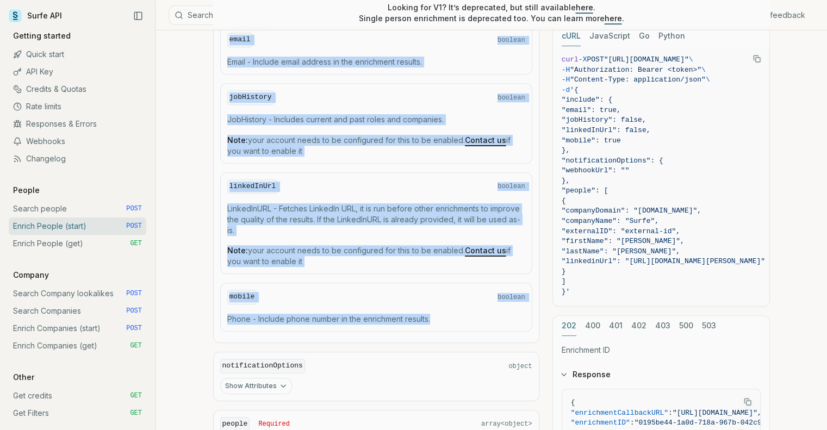
scroll to position [609, 0]
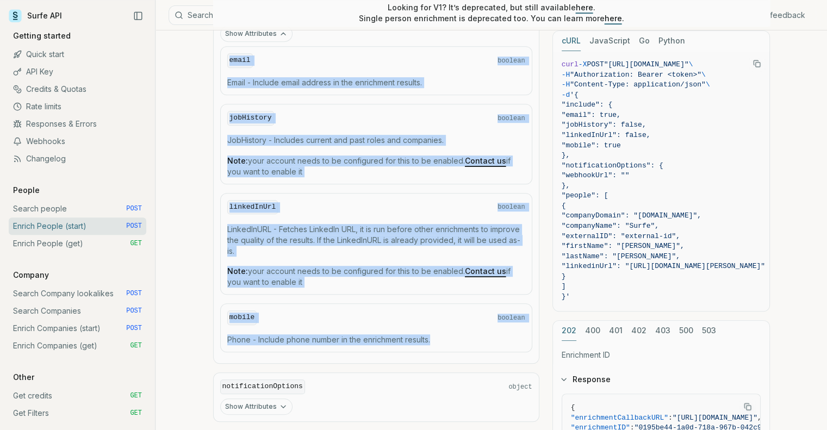
click at [457, 334] on p "Phone - Include phone number in the enrichment results." at bounding box center [376, 339] width 298 height 11
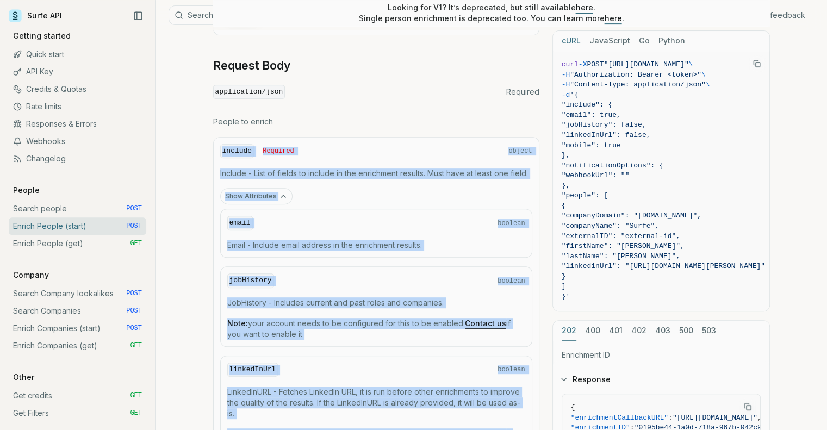
scroll to position [446, 0]
drag, startPoint x: 454, startPoint y: 334, endPoint x: 220, endPoint y: 147, distance: 300.1
click at [220, 147] on div "include Required object Include - List of fields to include in the enrichment r…" at bounding box center [376, 332] width 326 height 390
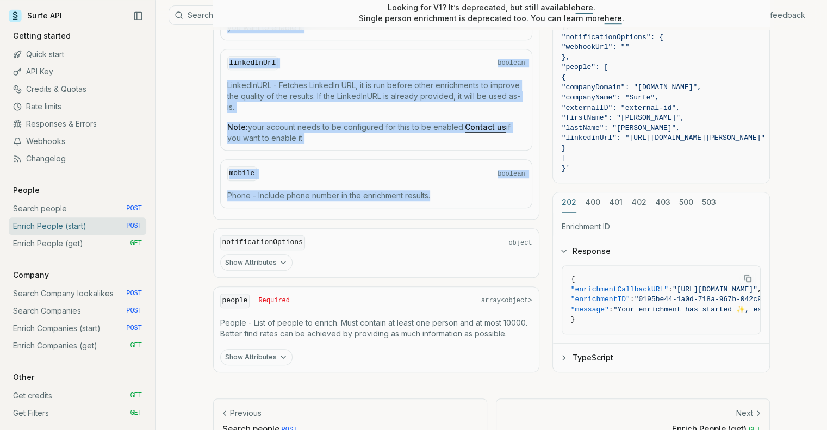
scroll to position [772, 0]
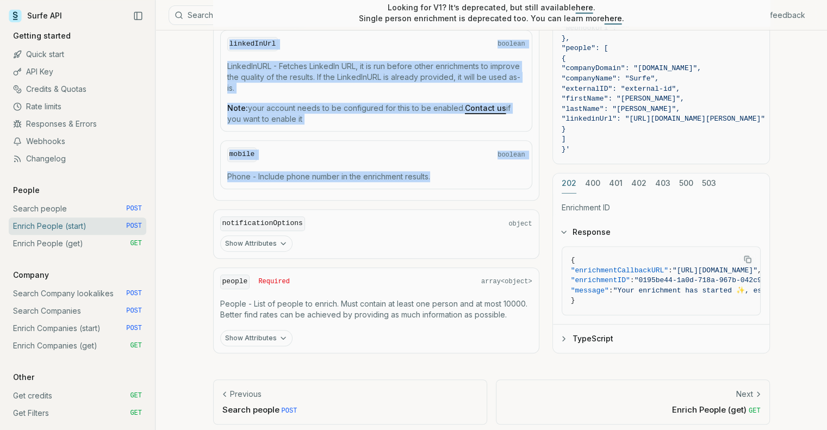
click at [260, 235] on button "Show Attributes" at bounding box center [256, 243] width 72 height 16
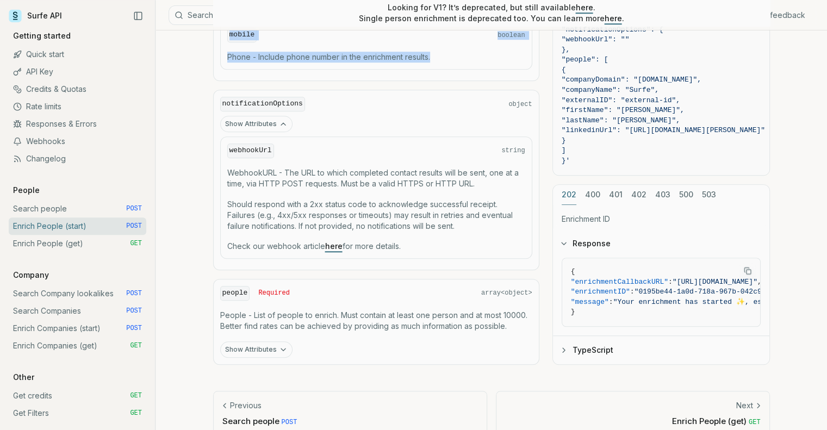
scroll to position [902, 0]
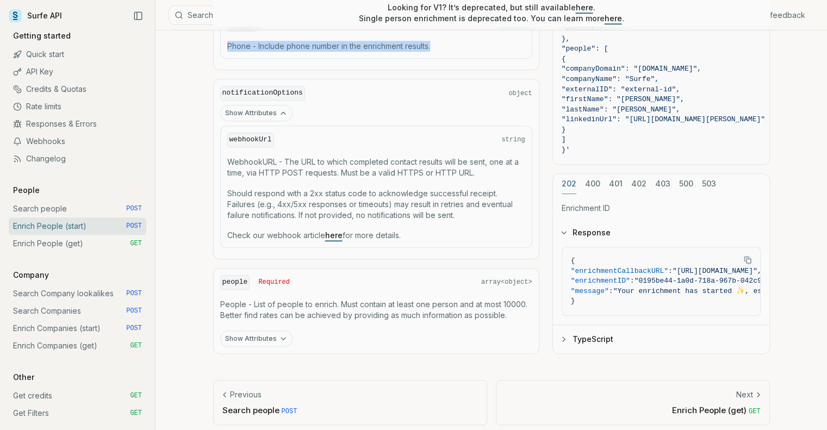
click at [272, 334] on button "Show Attributes" at bounding box center [256, 338] width 72 height 16
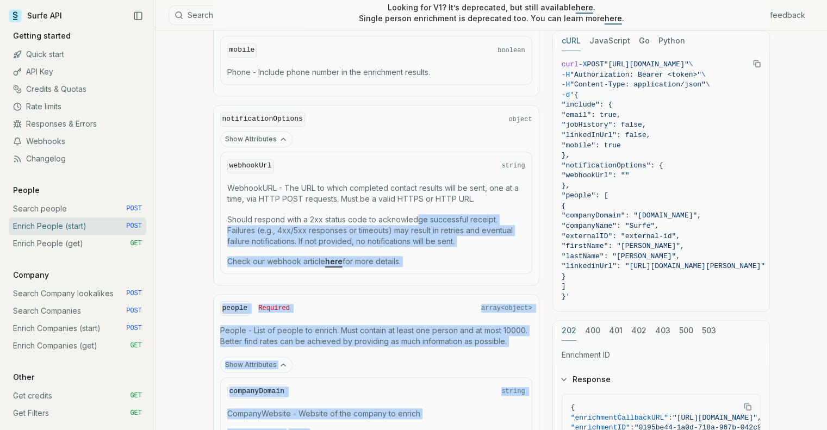
scroll to position [872, 0]
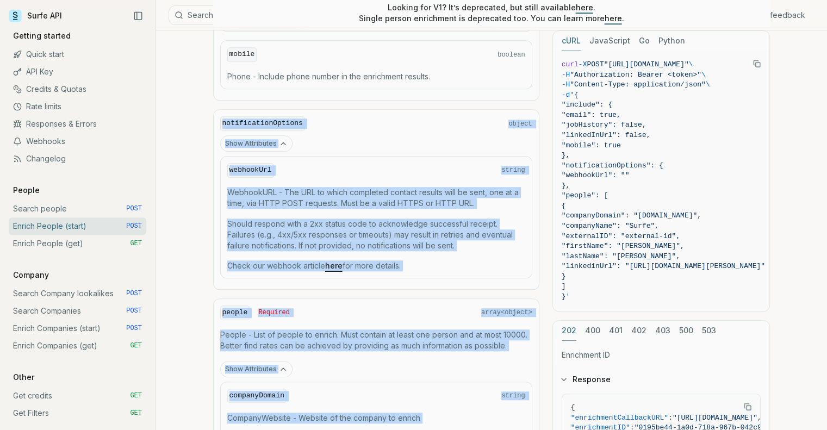
drag, startPoint x: 512, startPoint y: 327, endPoint x: 221, endPoint y: 117, distance: 358.9
click at [221, 117] on div "include Required object Include - List of fields to include in the enrichment r…" at bounding box center [376, 252] width 326 height 1082
click at [755, 65] on rect "Copy Text" at bounding box center [757, 64] width 4 height 4
click at [744, 405] on icon "Copy Text" at bounding box center [747, 407] width 8 height 8
click at [30, 246] on link "Enrich People (get) GET" at bounding box center [77, 243] width 137 height 17
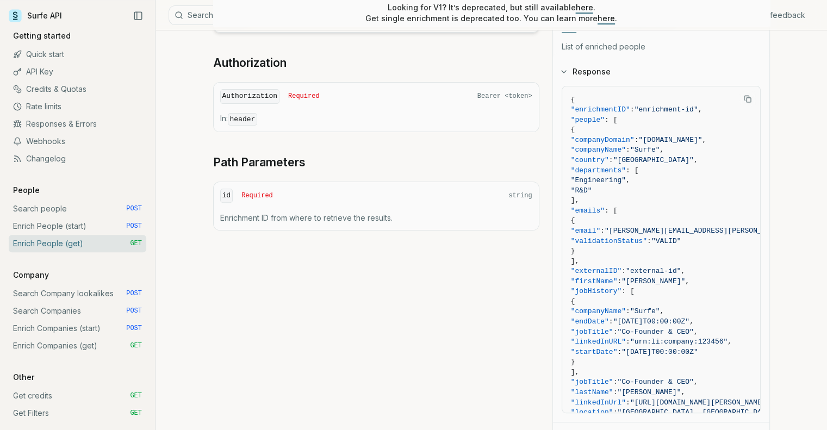
scroll to position [326, 0]
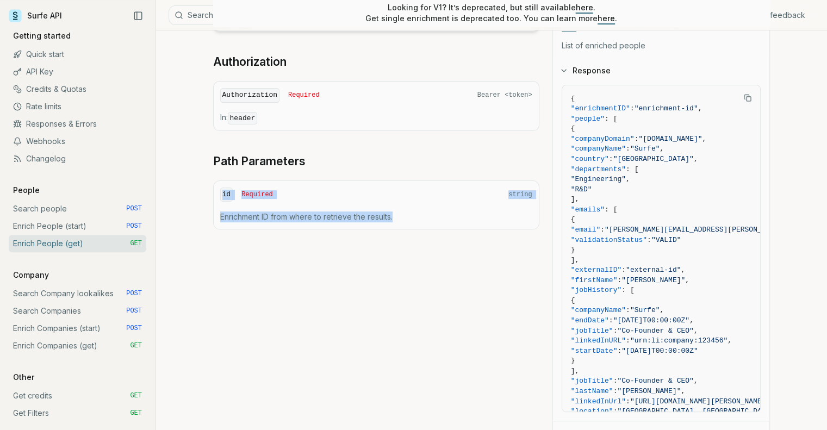
drag, startPoint x: 451, startPoint y: 218, endPoint x: 204, endPoint y: 190, distance: 248.3
click at [204, 190] on article "Enrich People (get) Quota limitation Results received from this endpoint count …" at bounding box center [491, 119] width 609 height 830
click at [52, 222] on link "Enrich People (start) POST" at bounding box center [77, 225] width 137 height 17
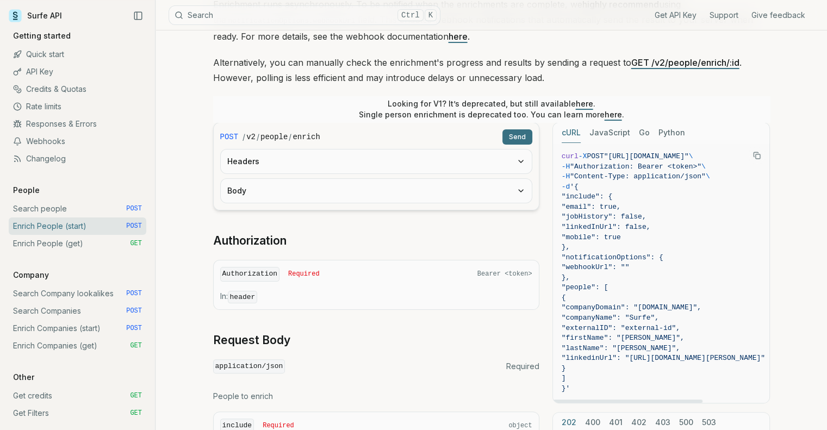
scroll to position [187, 0]
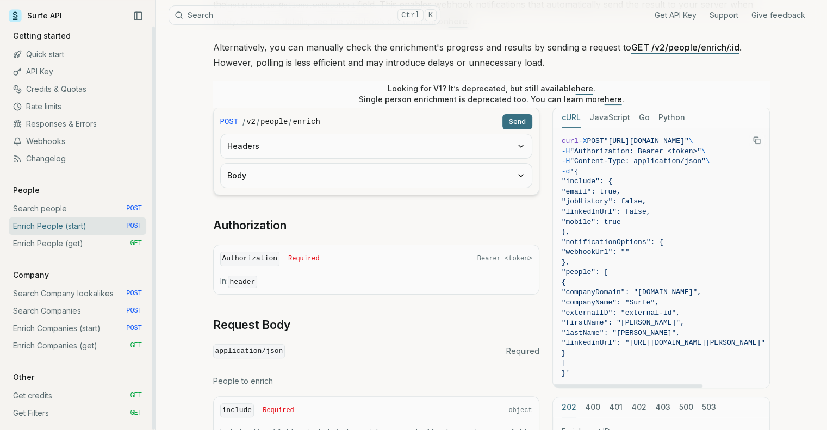
click at [62, 240] on link "Enrich People (get) GET" at bounding box center [77, 243] width 137 height 17
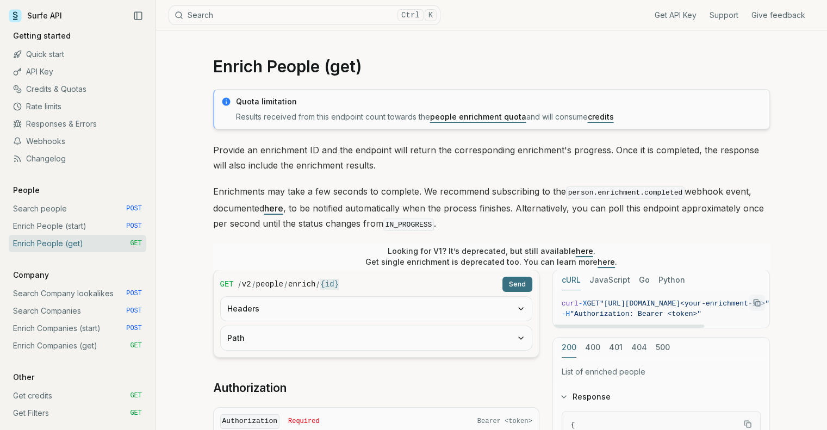
click at [754, 299] on icon "Copy Text" at bounding box center [757, 303] width 8 height 8
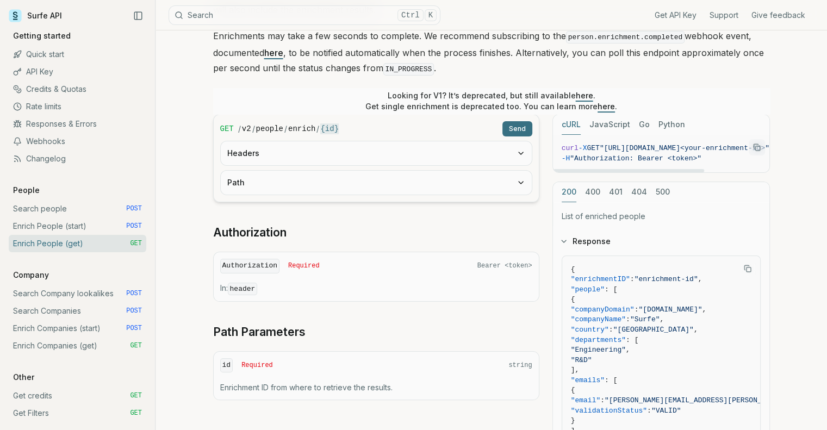
scroll to position [163, 0]
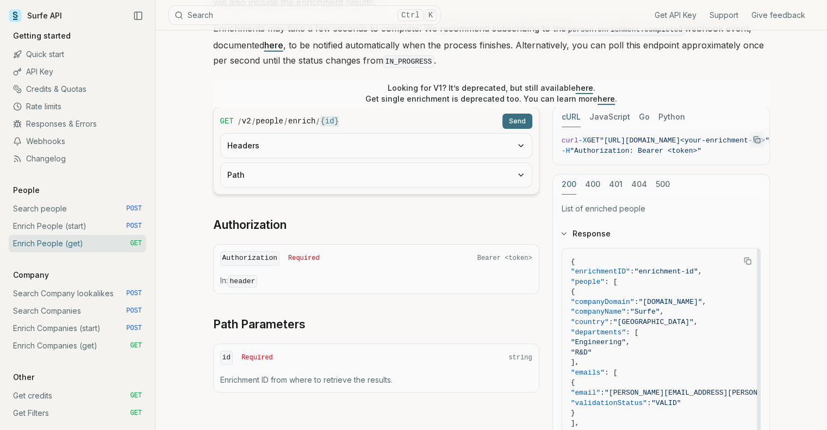
click at [746, 258] on icon "Copy Text" at bounding box center [747, 261] width 8 height 8
click at [47, 291] on link "Search Company lookalikes POST" at bounding box center [77, 293] width 137 height 17
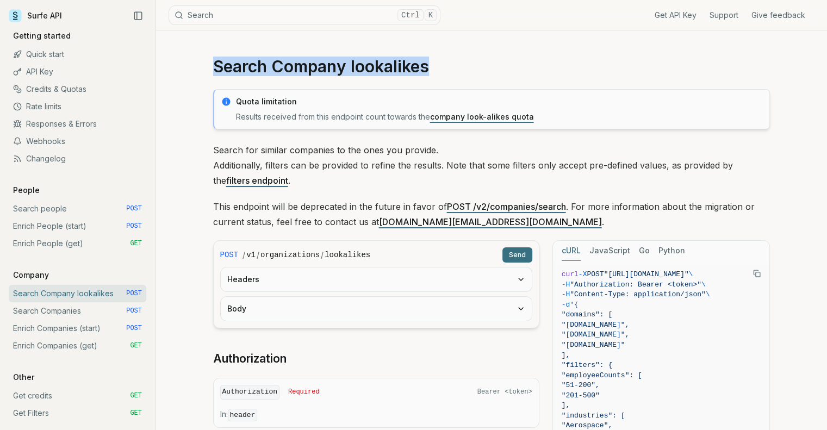
drag, startPoint x: 429, startPoint y: 69, endPoint x: 202, endPoint y: 61, distance: 226.7
click at [77, 310] on link "Search Companies POST" at bounding box center [77, 310] width 137 height 17
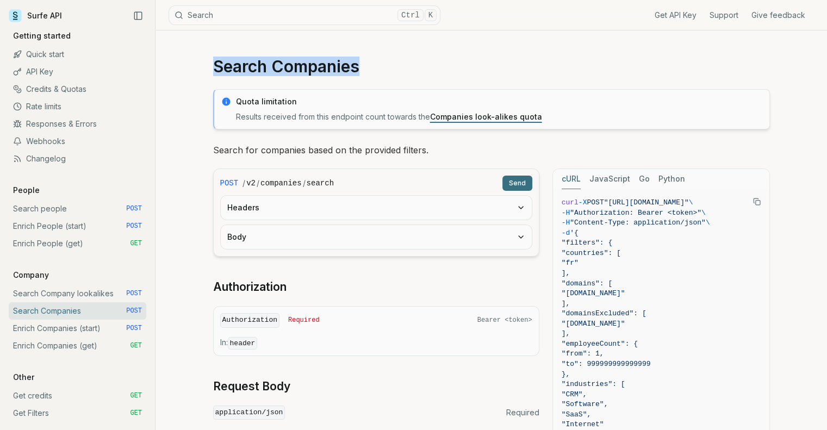
drag, startPoint x: 369, startPoint y: 73, endPoint x: 216, endPoint y: 67, distance: 153.4
click at [216, 67] on h1 "Search Companies" at bounding box center [491, 67] width 556 height 20
click at [59, 328] on link "Enrich Companies (start) POST" at bounding box center [77, 328] width 137 height 17
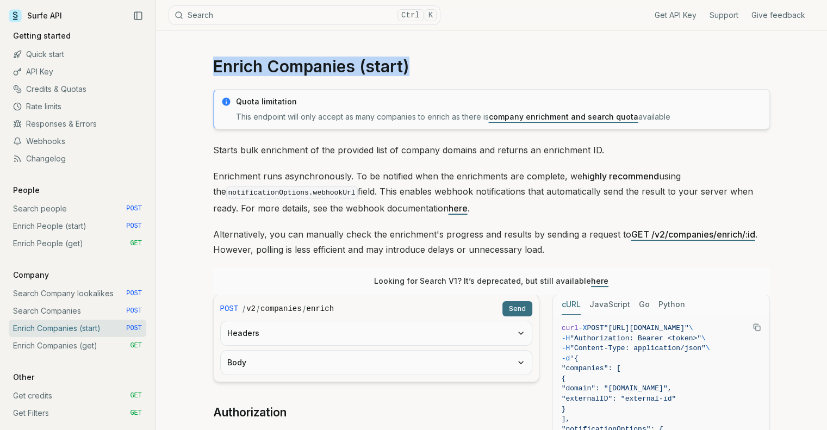
drag, startPoint x: 414, startPoint y: 68, endPoint x: 202, endPoint y: 70, distance: 212.5
click at [202, 70] on article "Enrich Companies (start) Quota limitation This endpoint will only accept as man…" at bounding box center [491, 430] width 609 height 801
click at [74, 345] on link "Enrich Companies (get) GET" at bounding box center [77, 345] width 137 height 17
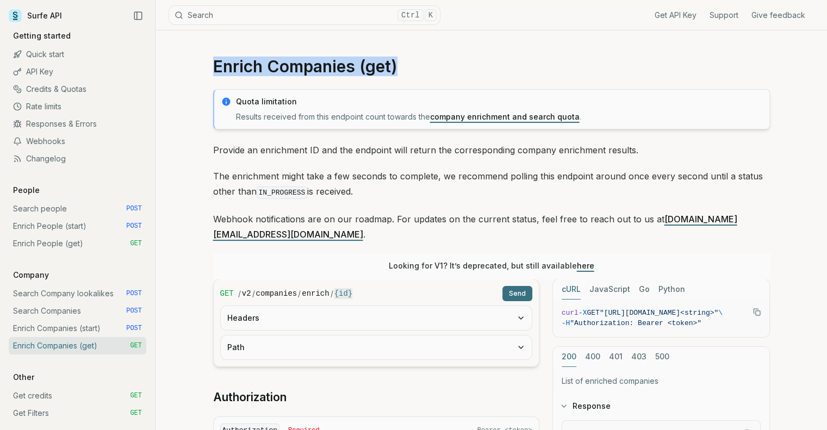
drag, startPoint x: 404, startPoint y: 68, endPoint x: 216, endPoint y: 63, distance: 188.1
click at [216, 63] on h1 "Enrich Companies (get)" at bounding box center [491, 67] width 556 height 20
click at [53, 296] on link "Search Company lookalikes POST" at bounding box center [77, 293] width 137 height 17
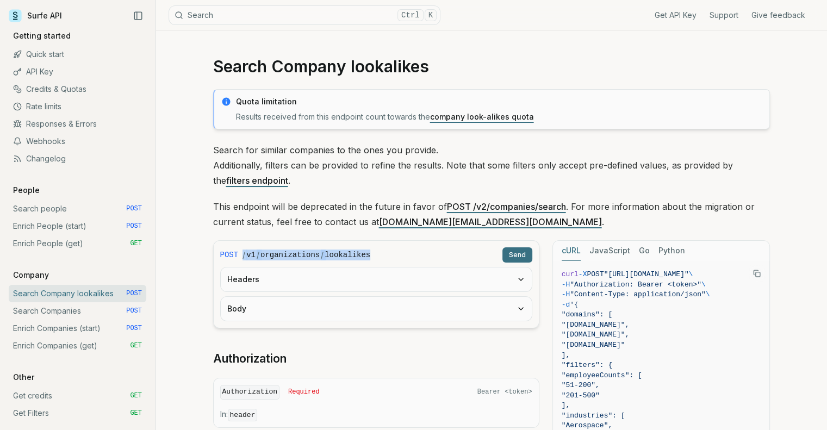
drag, startPoint x: 368, startPoint y: 254, endPoint x: 241, endPoint y: 254, distance: 127.2
click at [242, 254] on div "/ v1 / organizations / lookalikes" at bounding box center [369, 254] width 255 height 11
click at [29, 304] on link "Search Companies POST" at bounding box center [77, 310] width 137 height 17
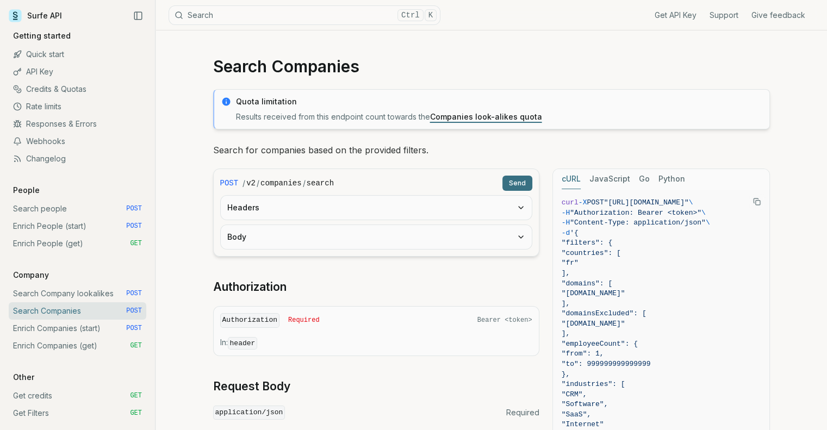
click at [336, 182] on div "/ v2 / companies / search" at bounding box center [369, 183] width 255 height 11
drag, startPoint x: 266, startPoint y: 182, endPoint x: 240, endPoint y: 184, distance: 25.6
click at [242, 184] on div "/ v2 / companies / search" at bounding box center [369, 183] width 255 height 11
click at [57, 327] on link "Enrich Companies (start) POST" at bounding box center [77, 328] width 137 height 17
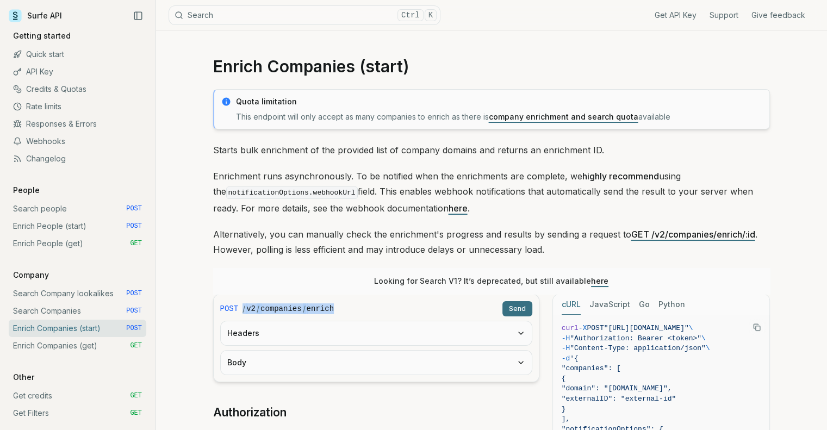
drag, startPoint x: 335, startPoint y: 306, endPoint x: 241, endPoint y: 303, distance: 93.5
click at [242, 303] on div "/ v2 / companies / enrich" at bounding box center [369, 308] width 255 height 11
click at [55, 344] on link "Enrich Companies (get) GET" at bounding box center [77, 345] width 137 height 17
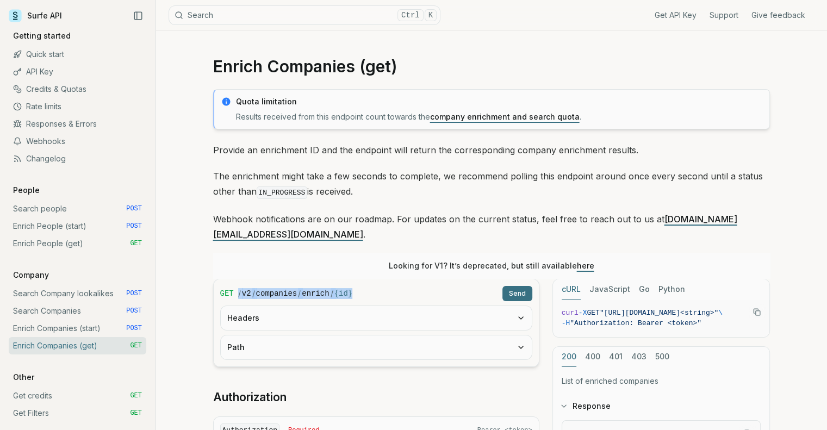
drag, startPoint x: 346, startPoint y: 278, endPoint x: 236, endPoint y: 278, distance: 109.2
click at [238, 288] on div "/ v2 / companies / enrich / {id}" at bounding box center [368, 293] width 260 height 11
click at [68, 295] on link "Search Company lookalikes POST" at bounding box center [77, 293] width 137 height 17
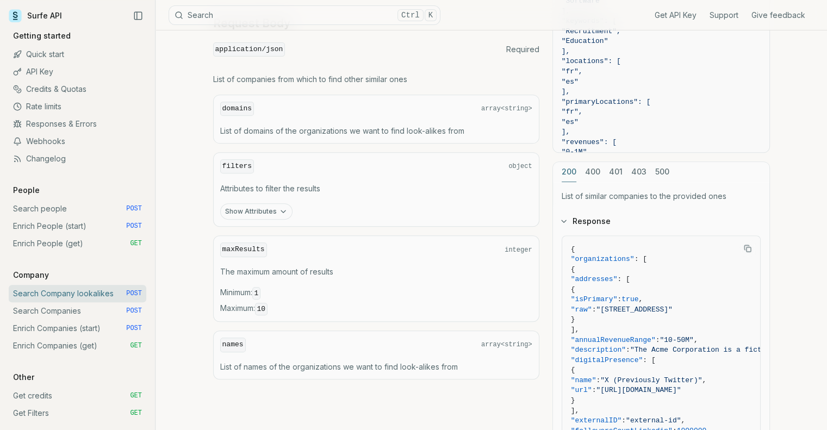
scroll to position [435, 0]
click at [246, 210] on button "Show Attributes" at bounding box center [256, 211] width 72 height 16
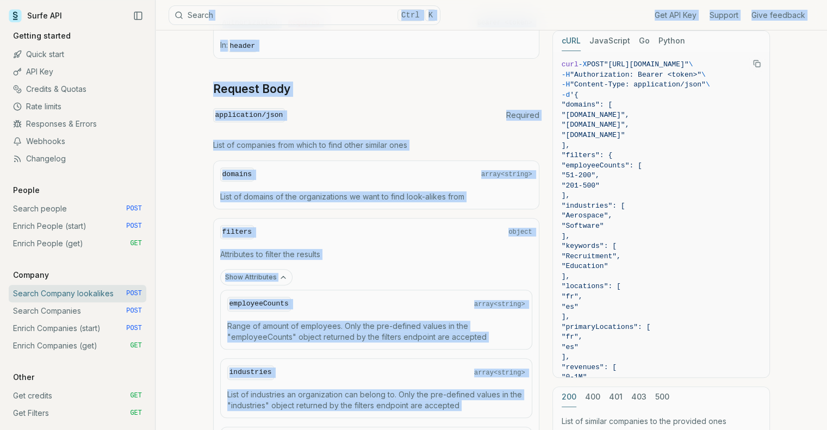
scroll to position [337, 0]
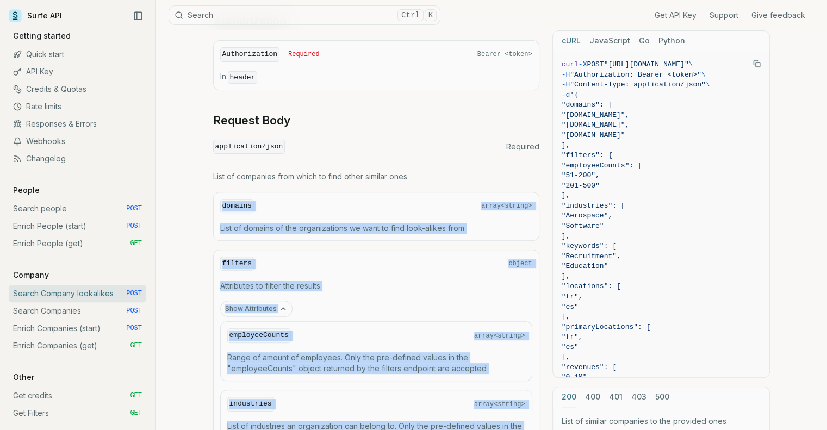
drag, startPoint x: 527, startPoint y: 333, endPoint x: 221, endPoint y: 201, distance: 333.4
click at [752, 65] on button "Copy Text" at bounding box center [756, 63] width 16 height 16
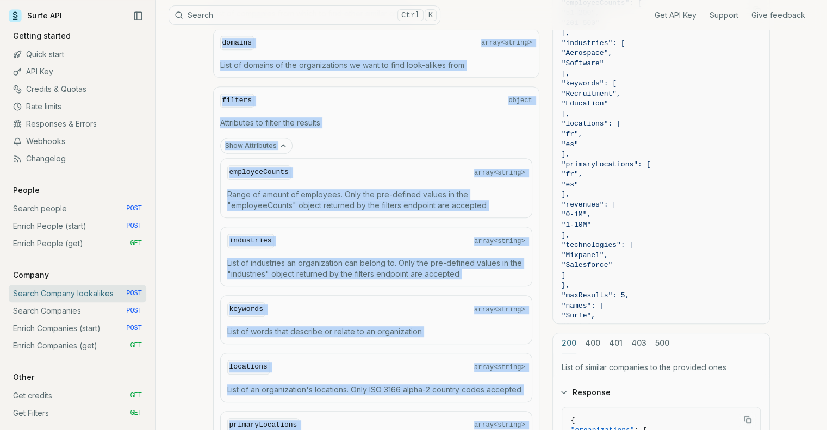
scroll to position [663, 0]
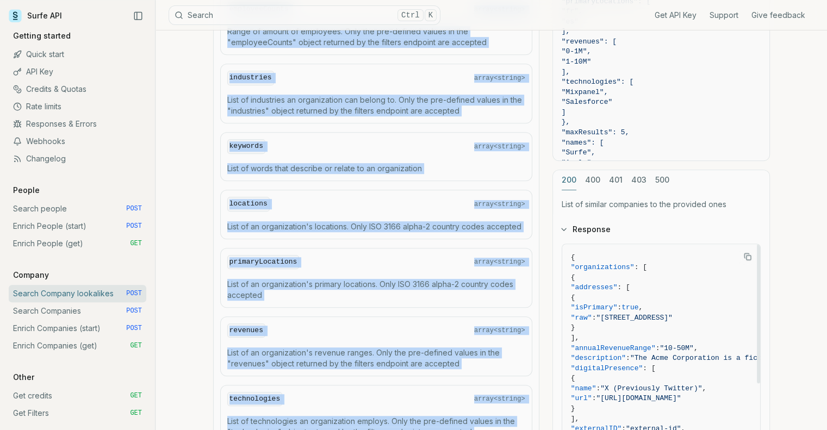
click at [744, 252] on icon "Copy Text" at bounding box center [747, 256] width 8 height 8
click at [39, 306] on link "Search Companies POST" at bounding box center [77, 310] width 137 height 17
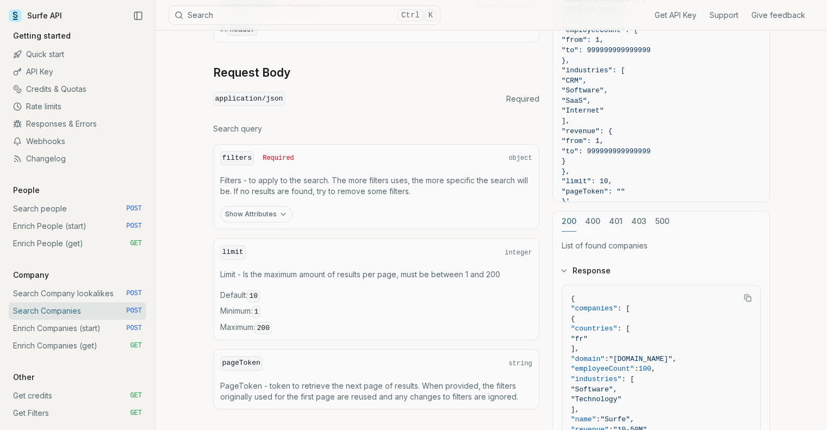
scroll to position [380, 0]
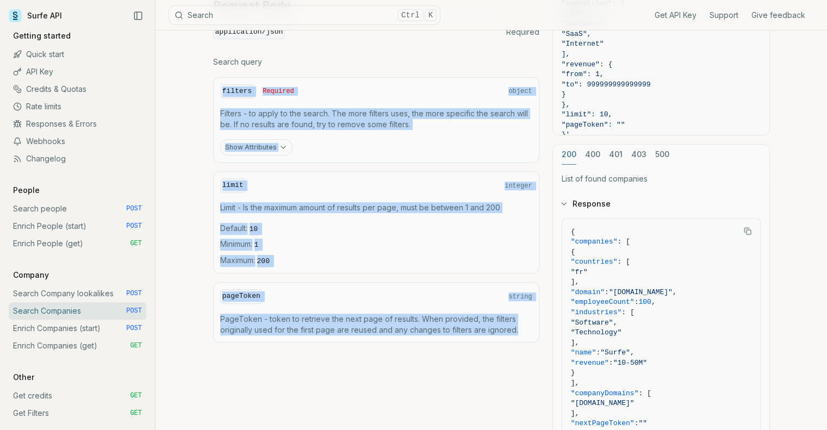
drag, startPoint x: 528, startPoint y: 328, endPoint x: 211, endPoint y: 92, distance: 395.4
click at [211, 92] on article "Search Companies Quota limitation Results received from this endpoint count tow…" at bounding box center [491, 110] width 609 height 921
click at [746, 227] on icon "Copy Text" at bounding box center [747, 231] width 8 height 8
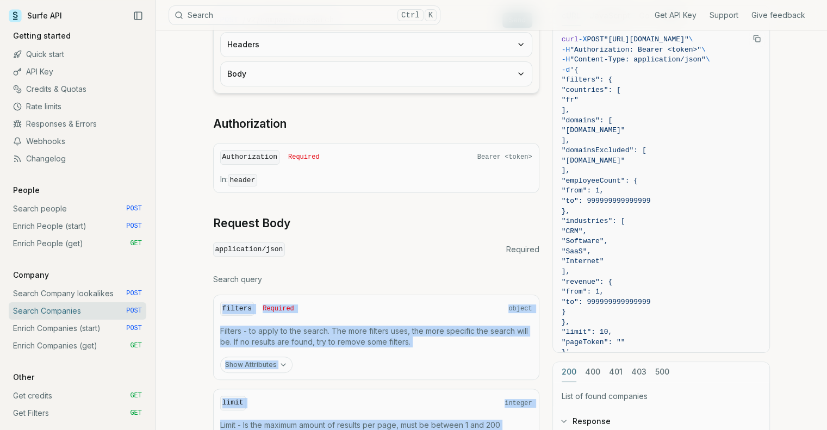
scroll to position [0, 0]
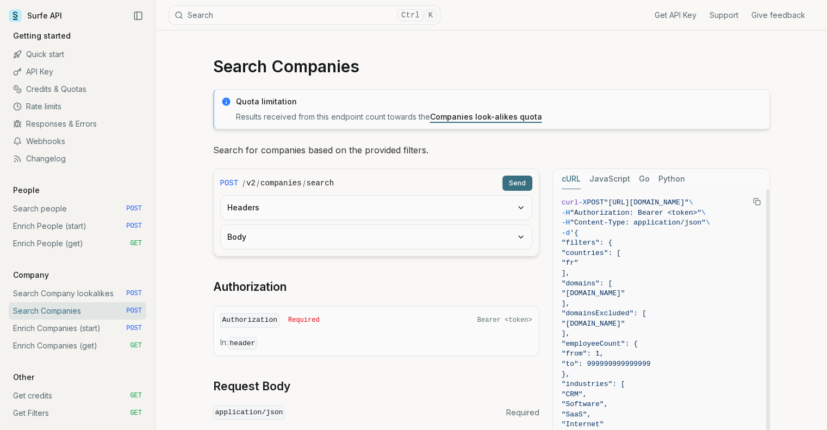
click at [755, 203] on rect "Copy Text" at bounding box center [757, 203] width 4 height 4
click at [69, 325] on link "Enrich Companies (start) POST" at bounding box center [77, 328] width 137 height 17
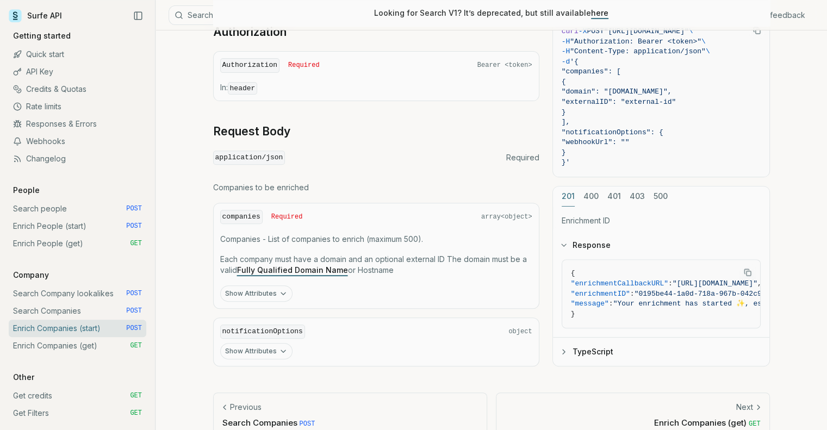
scroll to position [396, 0]
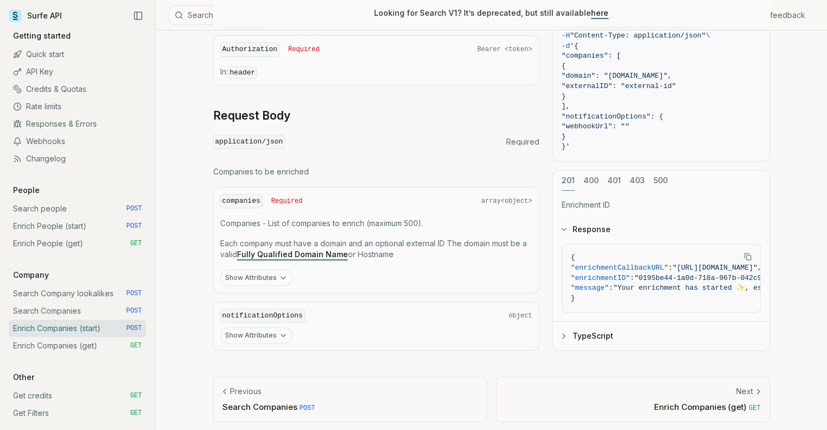
click at [254, 270] on button "Show Attributes" at bounding box center [256, 278] width 72 height 16
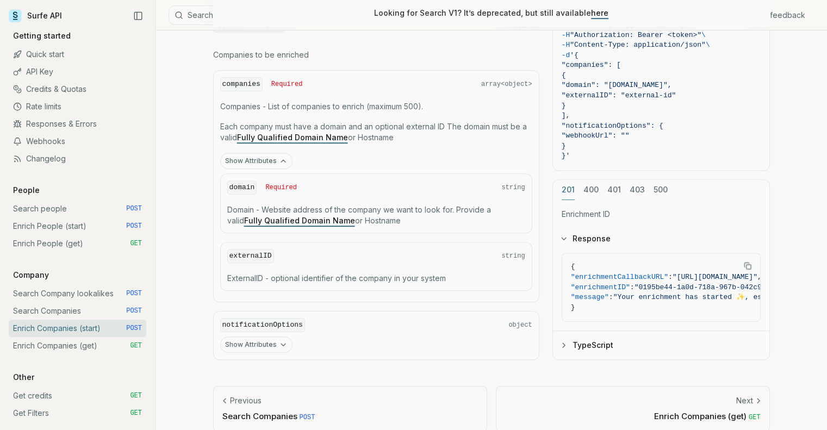
scroll to position [522, 0]
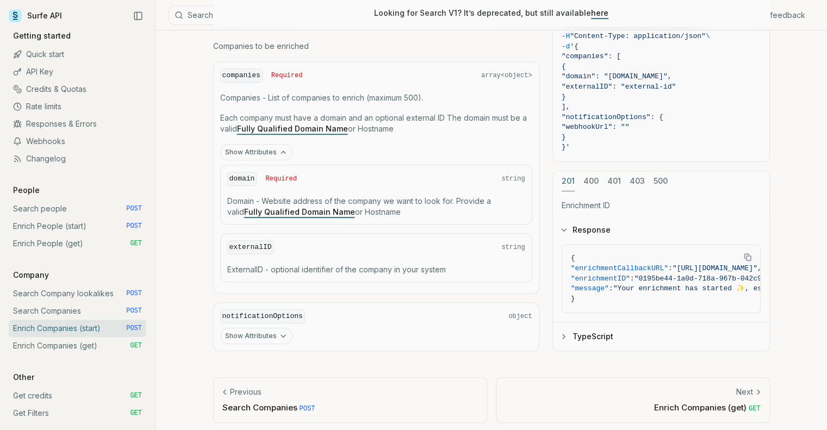
click at [257, 331] on button "Show Attributes" at bounding box center [256, 336] width 72 height 16
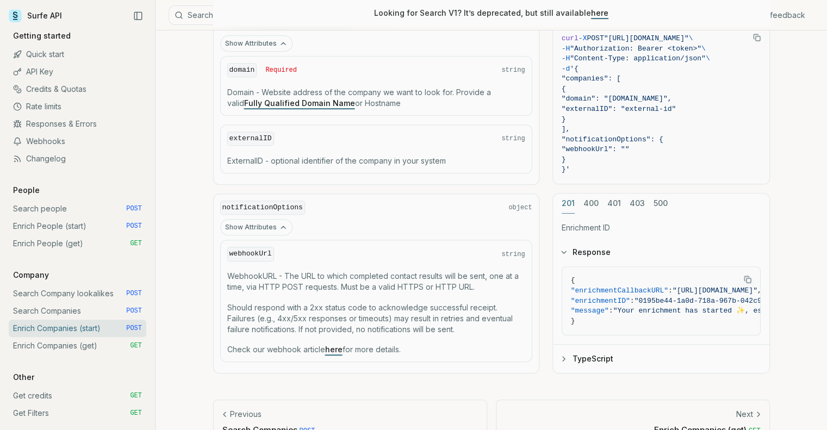
scroll to position [435, 0]
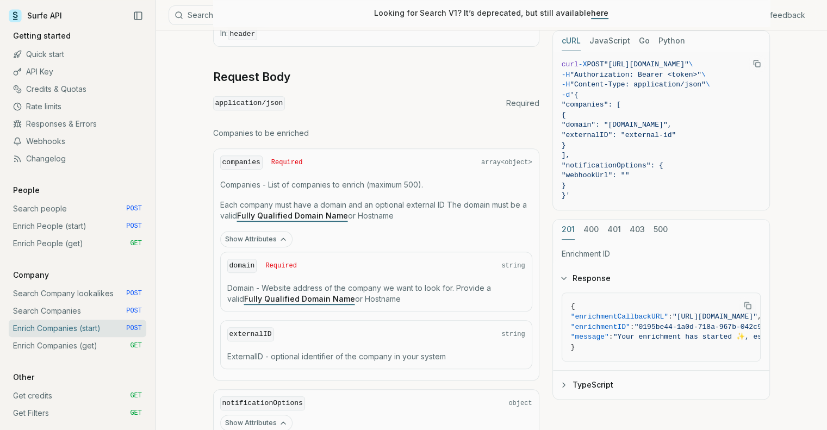
drag, startPoint x: 520, startPoint y: 327, endPoint x: 219, endPoint y: 159, distance: 344.7
click at [219, 159] on div "companies Required array<object> Companies - List of companies to enrich (maxim…" at bounding box center [376, 358] width 326 height 421
click at [83, 345] on link "Enrich Companies (get) GET" at bounding box center [77, 345] width 137 height 17
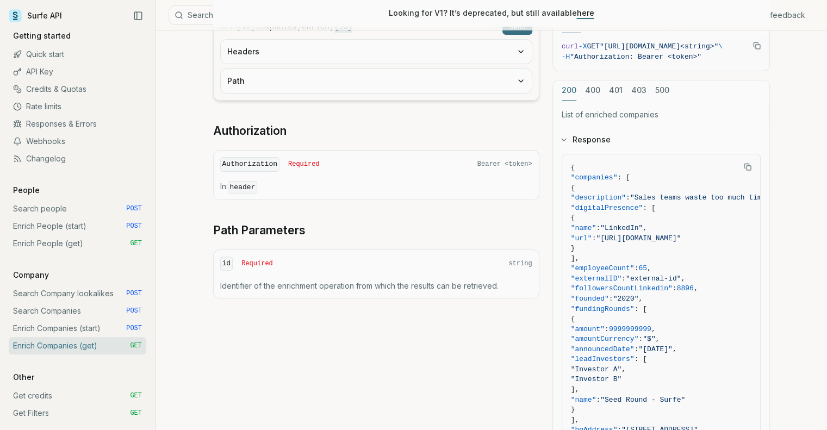
scroll to position [272, 0]
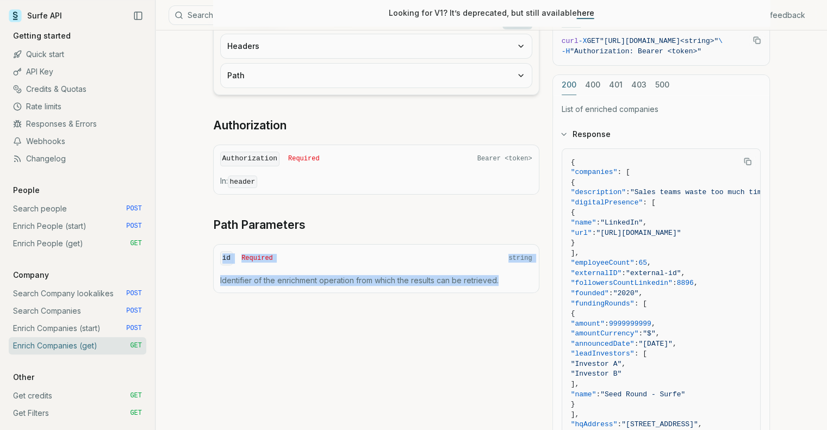
drag, startPoint x: 500, startPoint y: 267, endPoint x: 216, endPoint y: 238, distance: 285.7
click at [216, 244] on div "id Required string Identifier of the enrichment operation from which the result…" at bounding box center [376, 268] width 326 height 49
click at [58, 214] on link "Search people POST" at bounding box center [77, 208] width 137 height 17
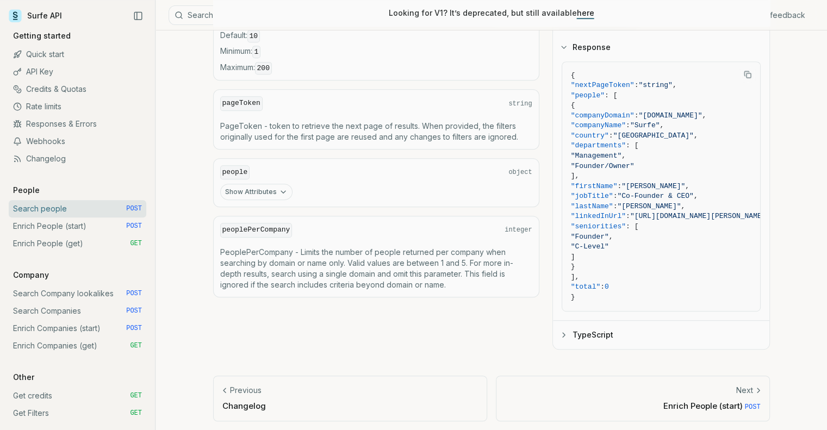
scroll to position [580, 0]
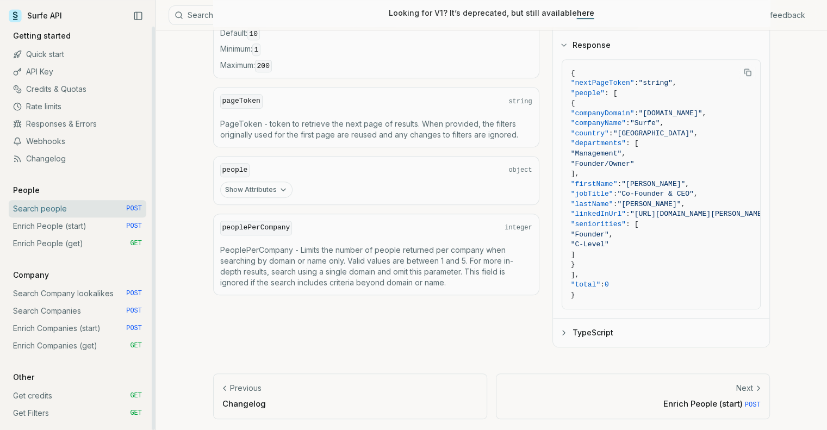
click at [46, 225] on link "Enrich People (start) POST" at bounding box center [77, 225] width 137 height 17
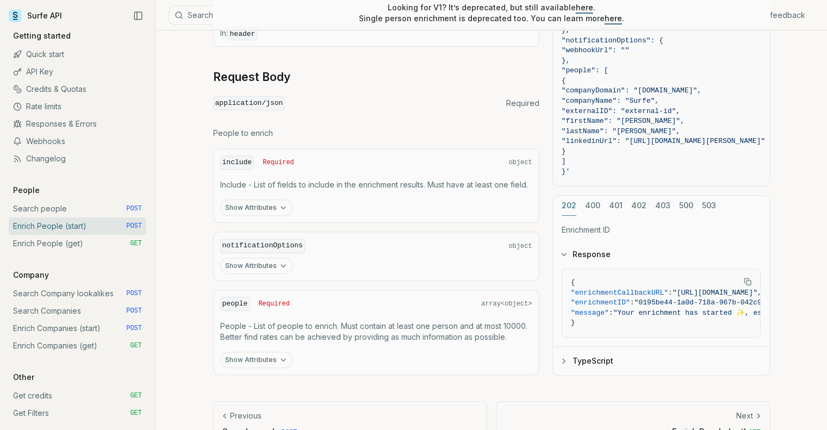
scroll to position [459, 0]
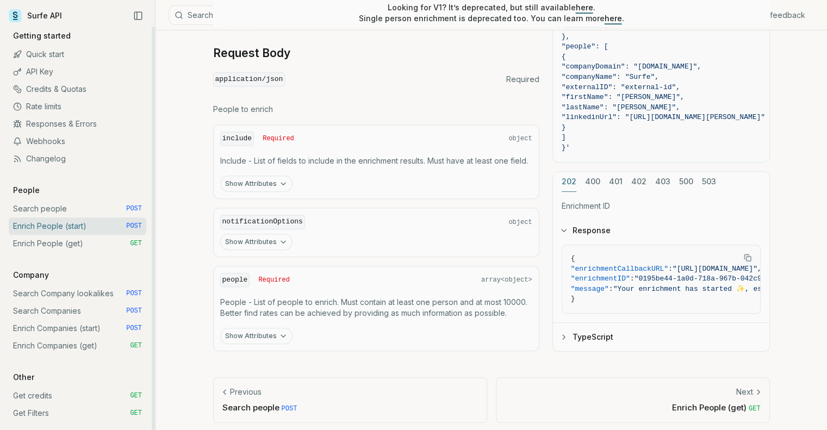
click at [53, 236] on link "Enrich People (get) GET" at bounding box center [77, 243] width 137 height 17
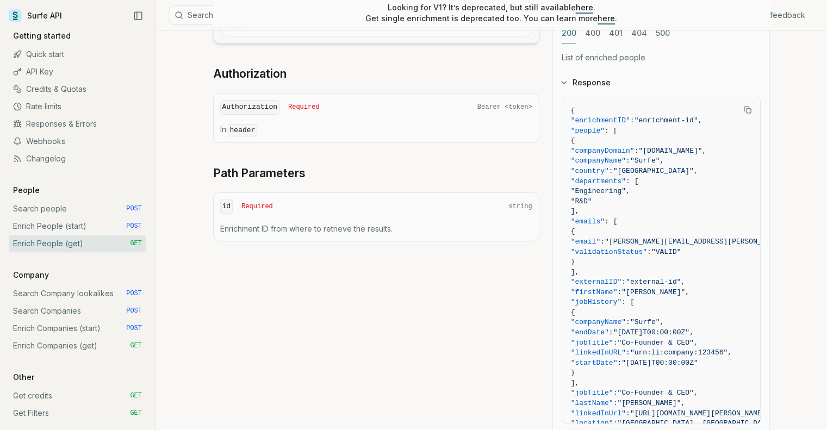
scroll to position [326, 0]
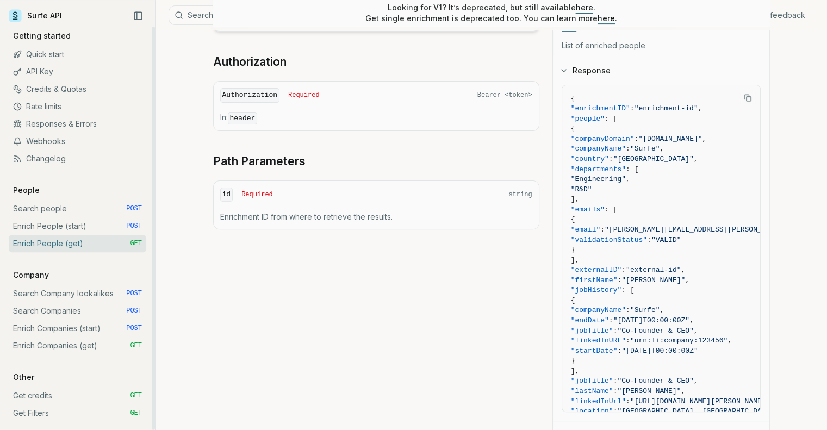
click at [57, 293] on link "Search Company lookalikes POST" at bounding box center [77, 293] width 137 height 17
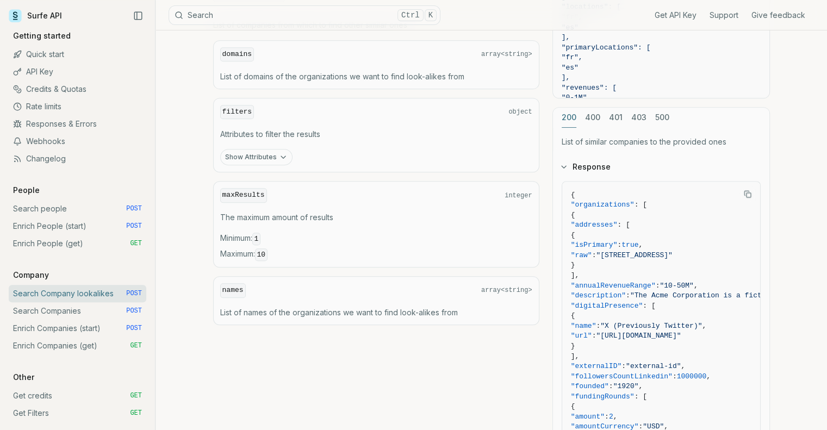
scroll to position [543, 0]
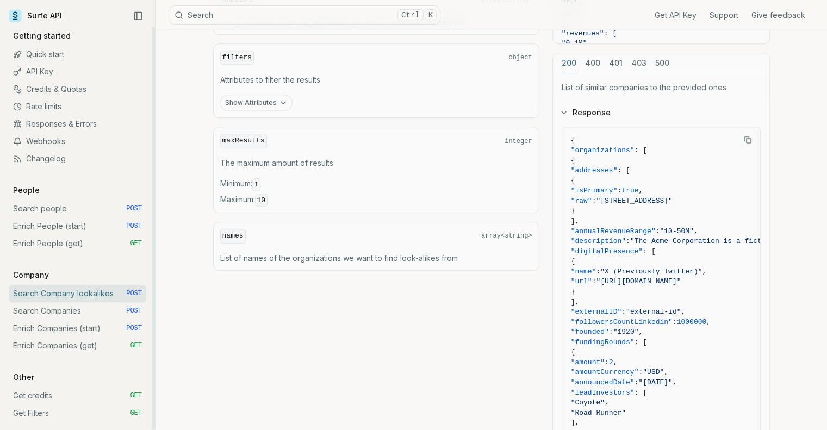
click at [57, 308] on link "Search Companies POST" at bounding box center [77, 310] width 137 height 17
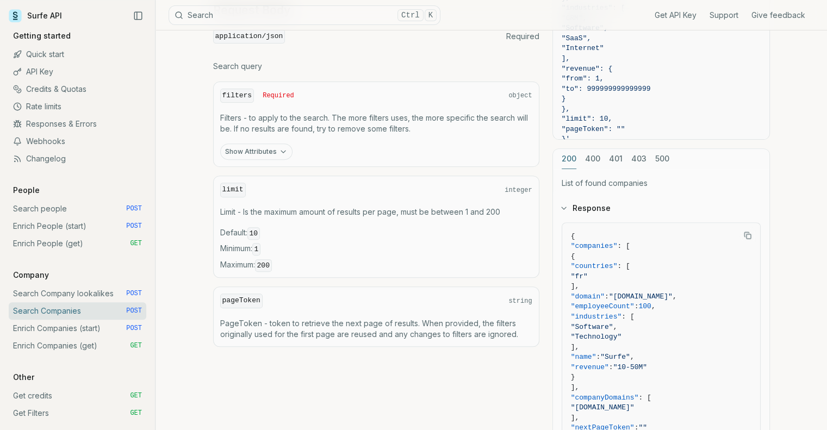
scroll to position [380, 0]
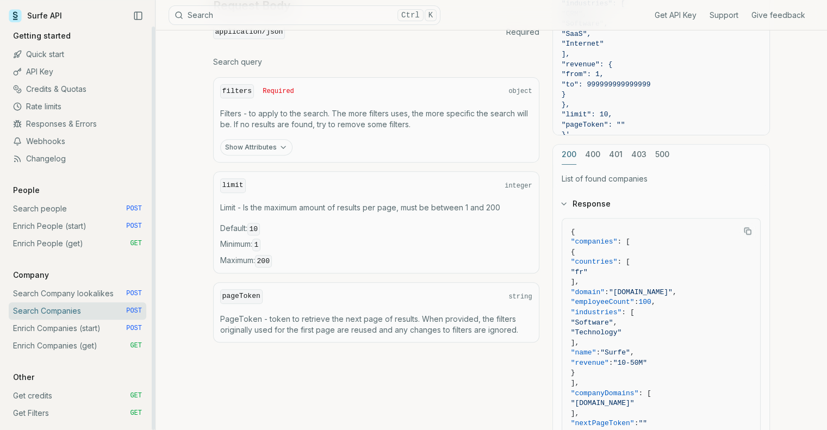
click at [71, 324] on link "Enrich Companies (start) POST" at bounding box center [77, 328] width 137 height 17
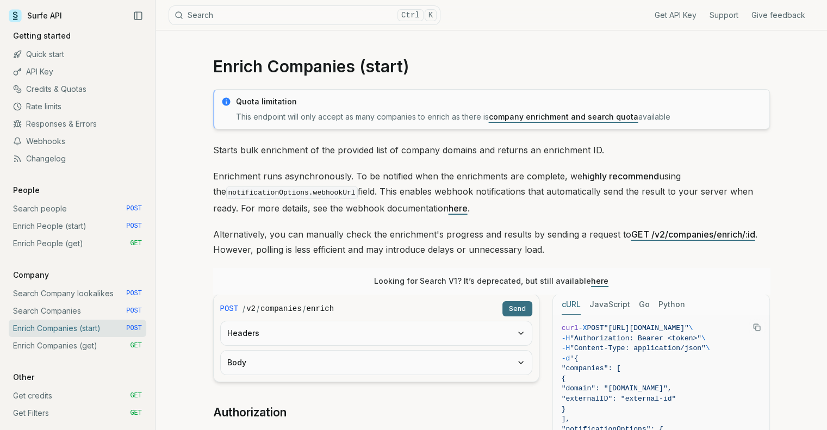
click at [755, 327] on icon "Copy Text" at bounding box center [757, 327] width 8 height 8
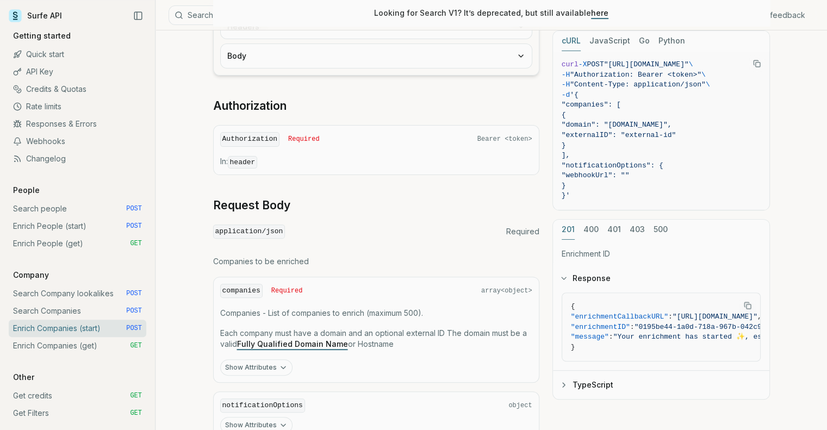
scroll to position [326, 0]
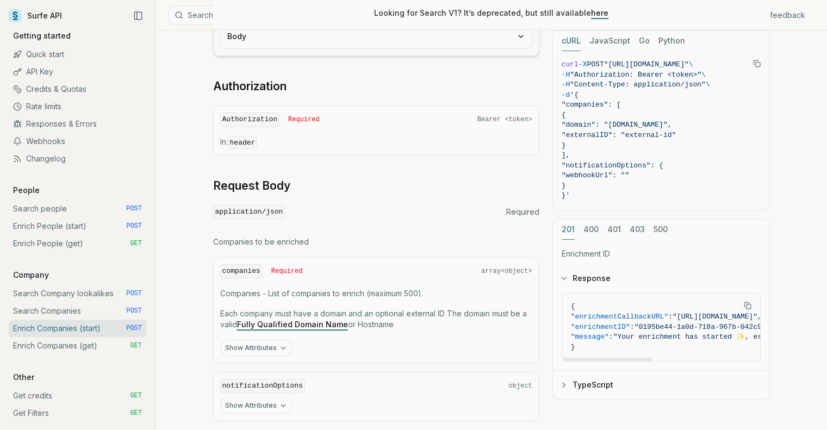
click at [749, 302] on icon "Copy Text" at bounding box center [747, 306] width 8 height 8
click at [73, 341] on link "Enrich Companies (get) GET" at bounding box center [77, 345] width 137 height 17
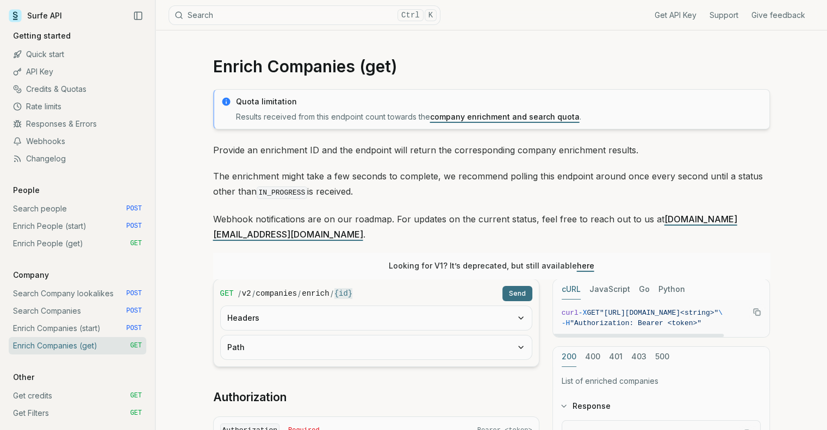
click at [753, 308] on icon "Copy Text" at bounding box center [757, 312] width 8 height 8
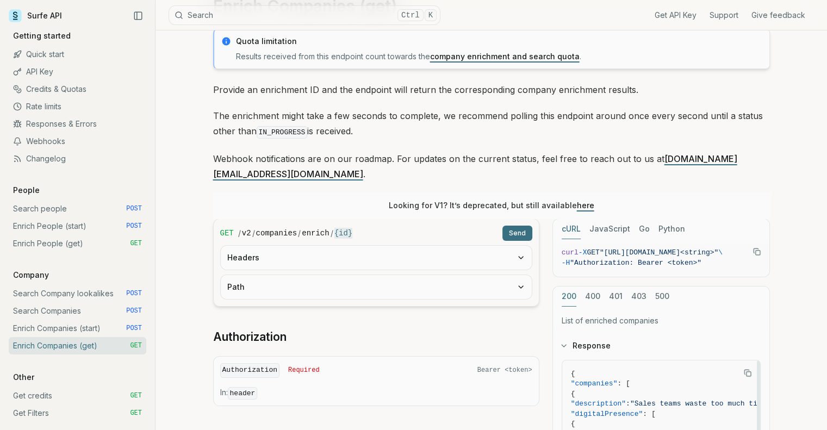
scroll to position [109, 0]
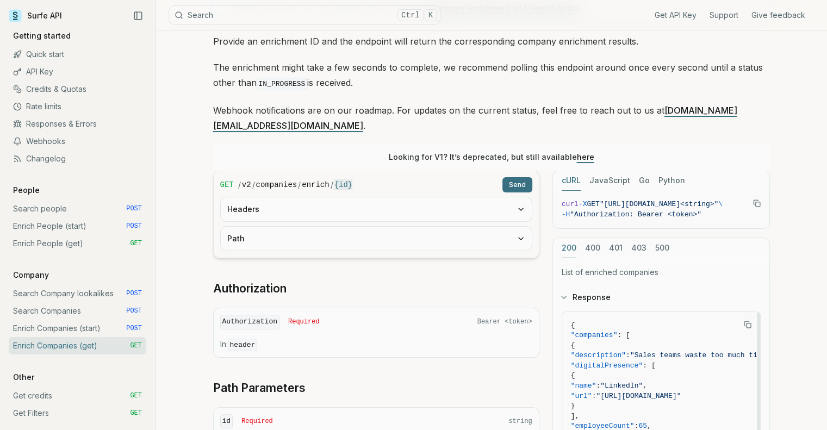
click at [749, 321] on icon "Copy Text" at bounding box center [747, 325] width 8 height 8
click at [35, 206] on link "Search people POST" at bounding box center [77, 208] width 137 height 17
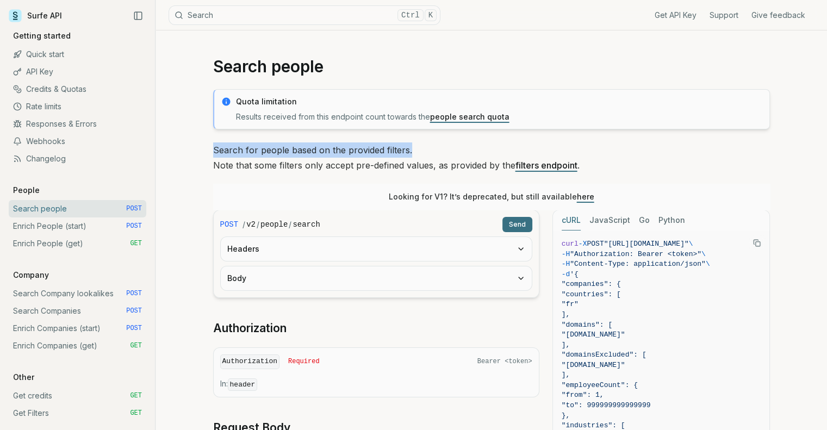
drag, startPoint x: 408, startPoint y: 152, endPoint x: 209, endPoint y: 152, distance: 199.4
click at [49, 227] on link "Enrich People (start) POST" at bounding box center [77, 225] width 137 height 17
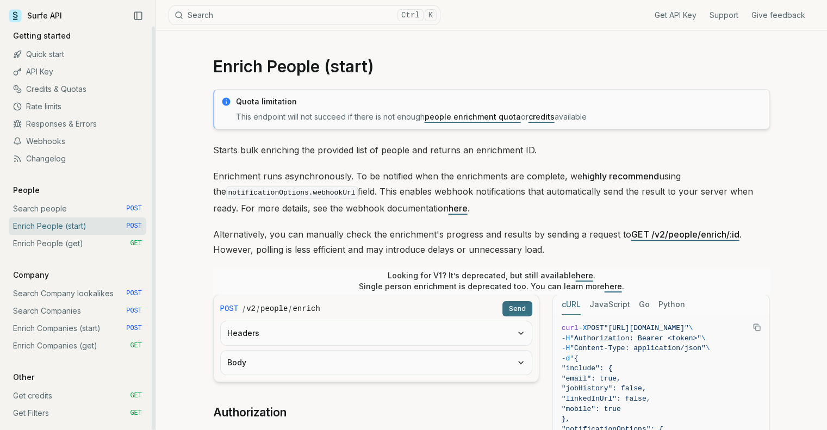
click at [52, 235] on link "Enrich People (get) GET" at bounding box center [77, 243] width 137 height 17
